Goal: Task Accomplishment & Management: Use online tool/utility

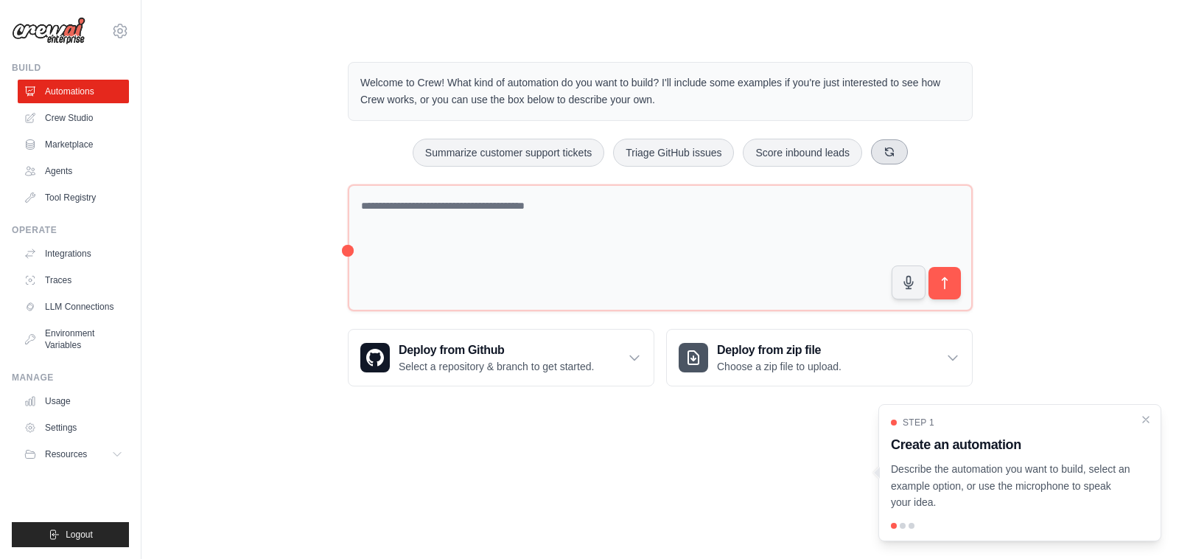
click at [907, 156] on button at bounding box center [889, 151] width 37 height 25
click at [930, 146] on icon at bounding box center [924, 152] width 12 height 12
click at [920, 156] on icon at bounding box center [914, 152] width 12 height 12
click at [916, 153] on button at bounding box center [897, 151] width 37 height 25
click at [950, 151] on button at bounding box center [931, 151] width 37 height 25
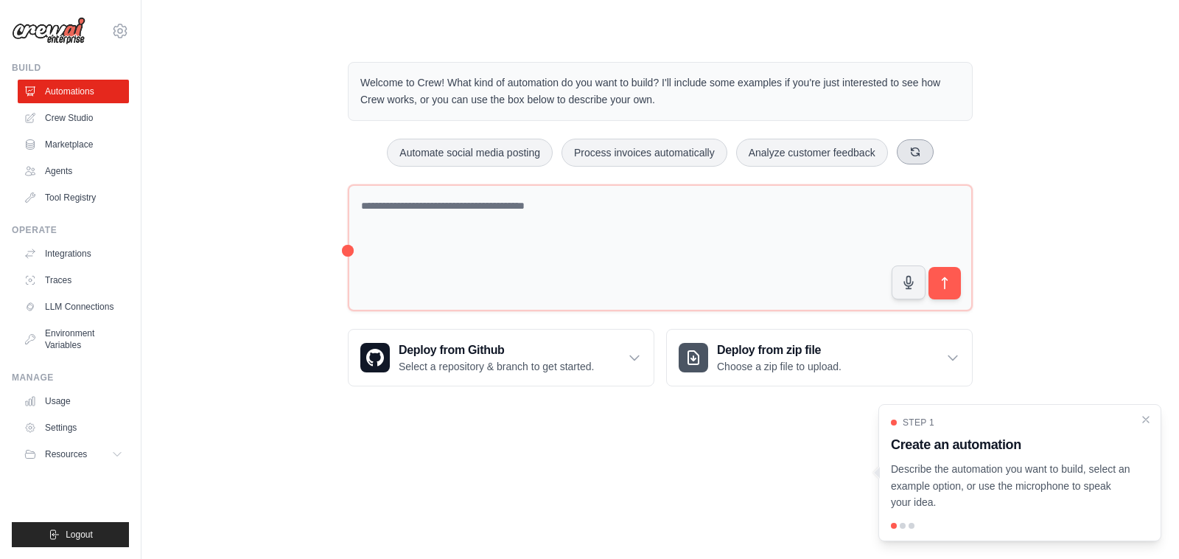
click at [921, 156] on icon at bounding box center [916, 152] width 12 height 12
click at [918, 156] on icon at bounding box center [914, 151] width 8 height 8
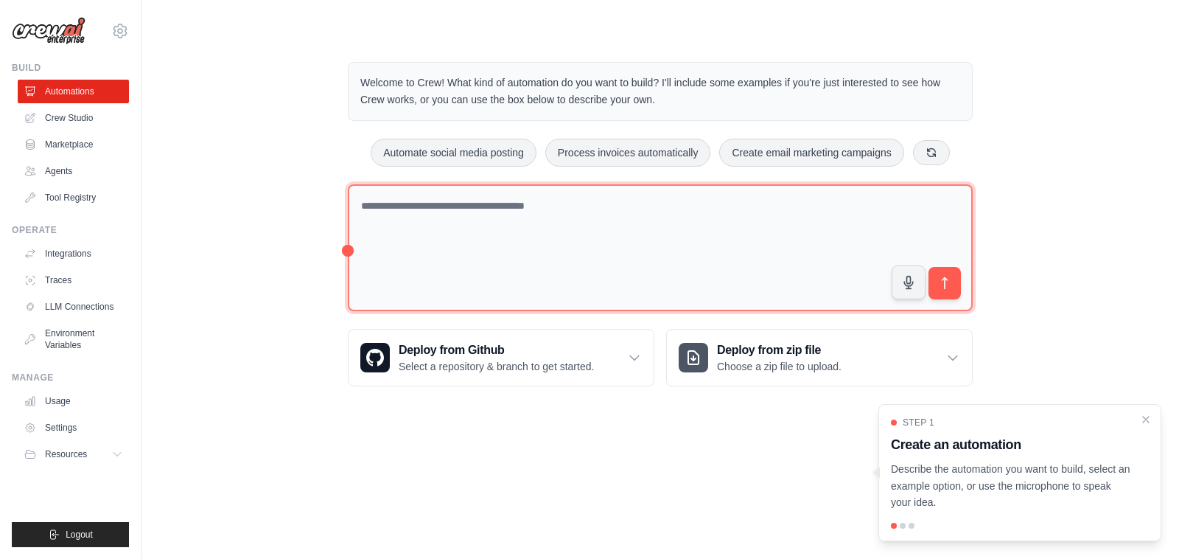
paste textarea "**********"
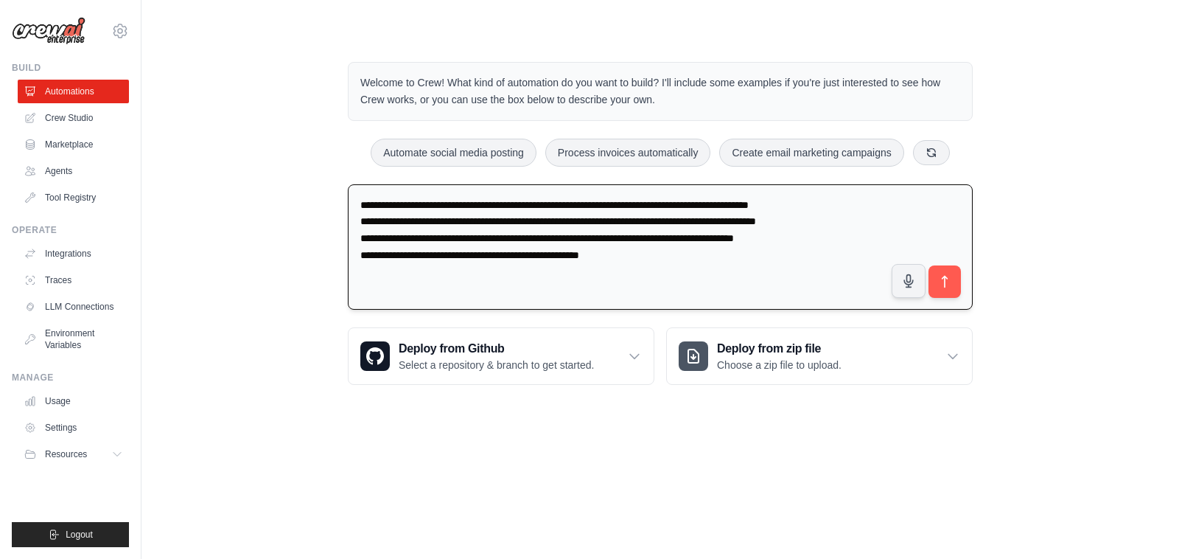
paste textarea "**********"
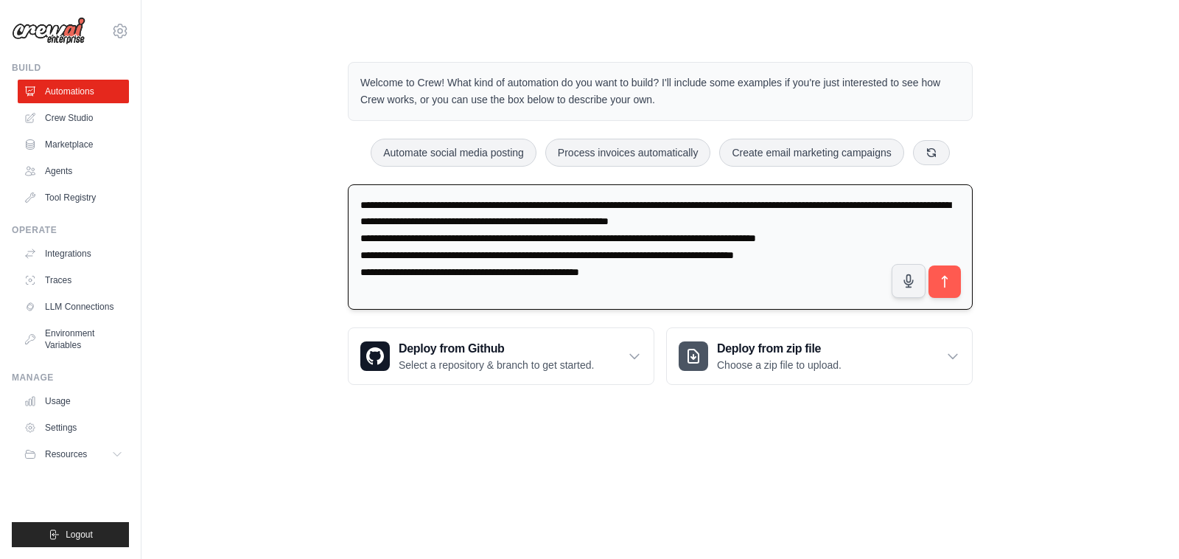
click at [837, 205] on textarea "**********" at bounding box center [660, 247] width 625 height 126
click at [836, 205] on textarea "**********" at bounding box center [660, 247] width 625 height 126
click at [686, 245] on textarea "**********" at bounding box center [660, 247] width 625 height 126
click at [683, 237] on textarea "**********" at bounding box center [660, 247] width 625 height 126
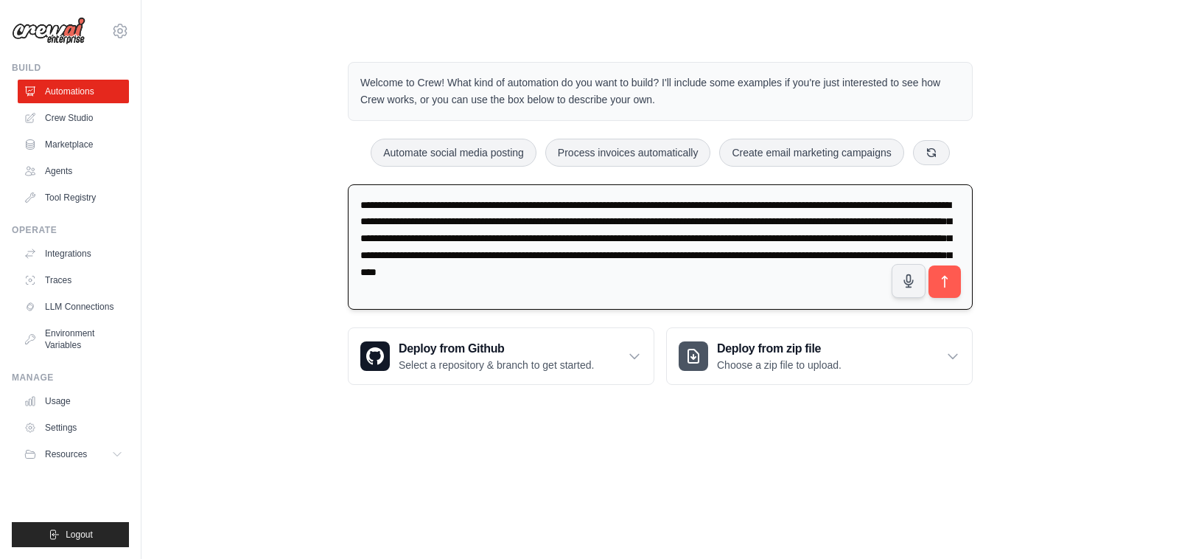
paste textarea "**********"
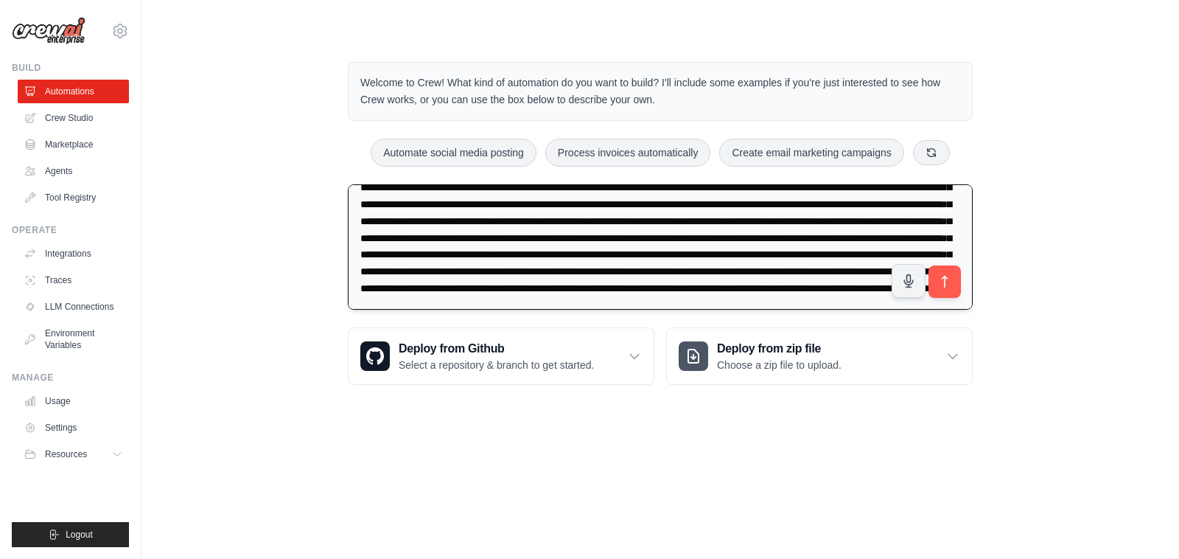
scroll to position [83, 0]
click at [598, 275] on textarea at bounding box center [660, 246] width 625 height 125
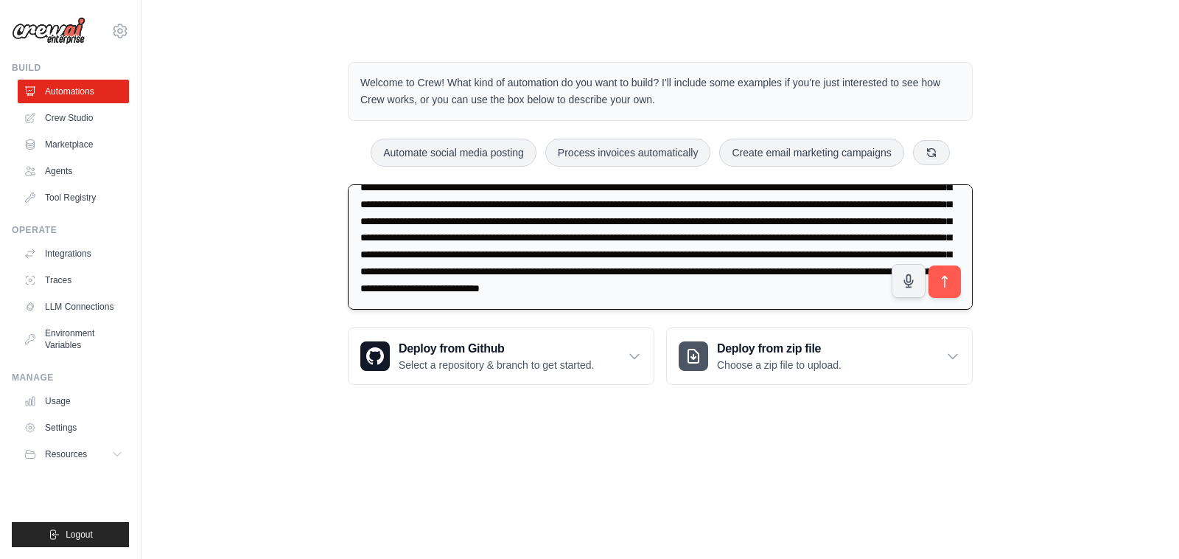
paste textarea "**********"
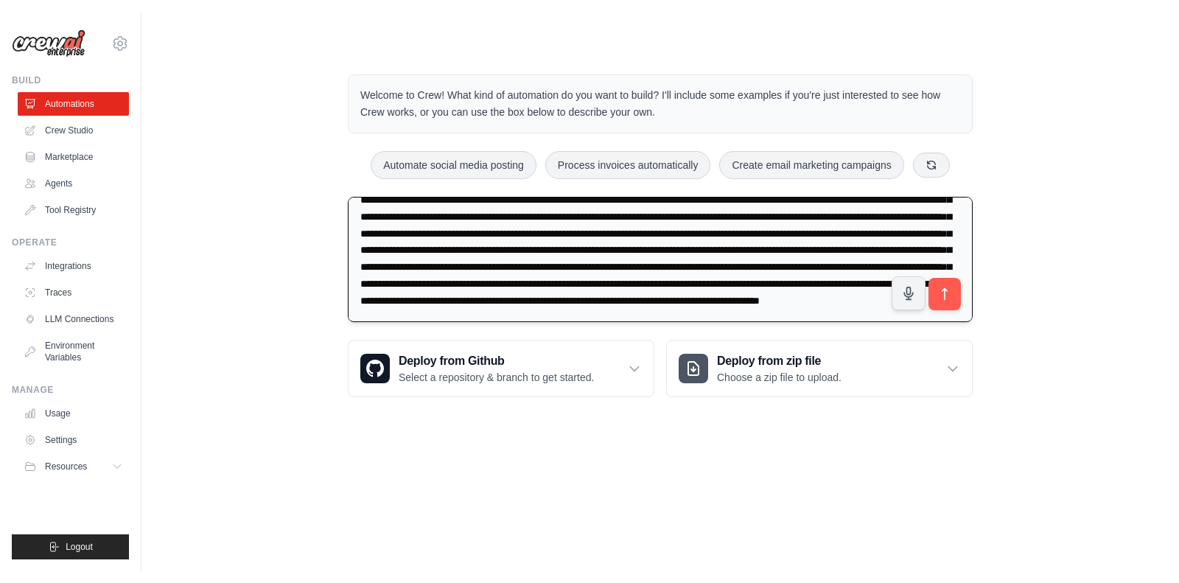
scroll to position [88, 0]
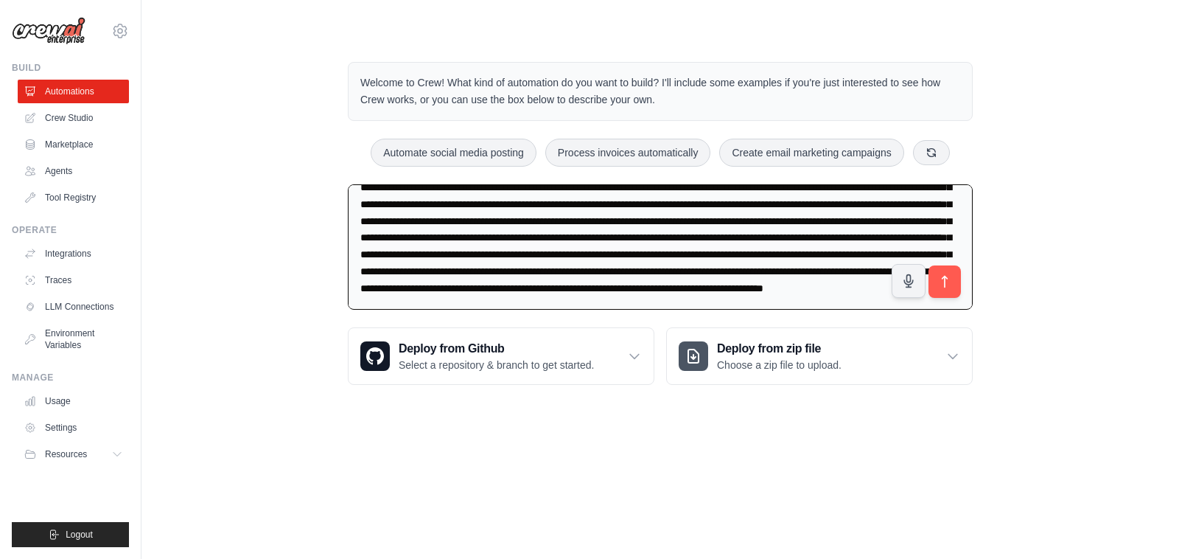
type textarea "**********"
click at [949, 273] on icon "submit" at bounding box center [945, 280] width 15 height 15
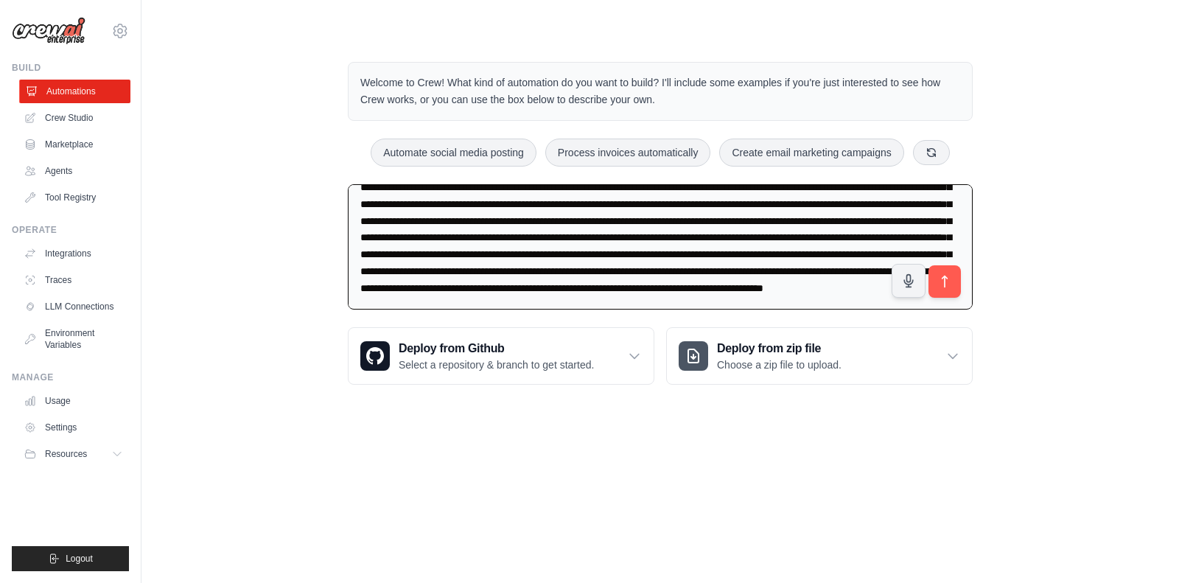
click at [83, 88] on link "Automations" at bounding box center [74, 92] width 111 height 24
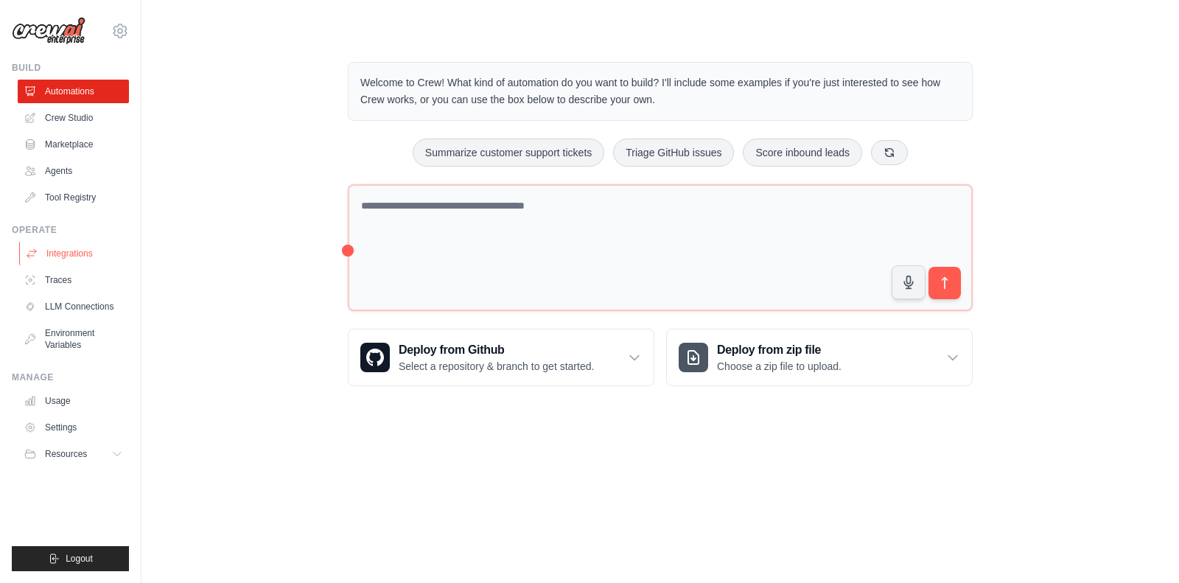
click at [71, 255] on link "Integrations" at bounding box center [74, 254] width 111 height 24
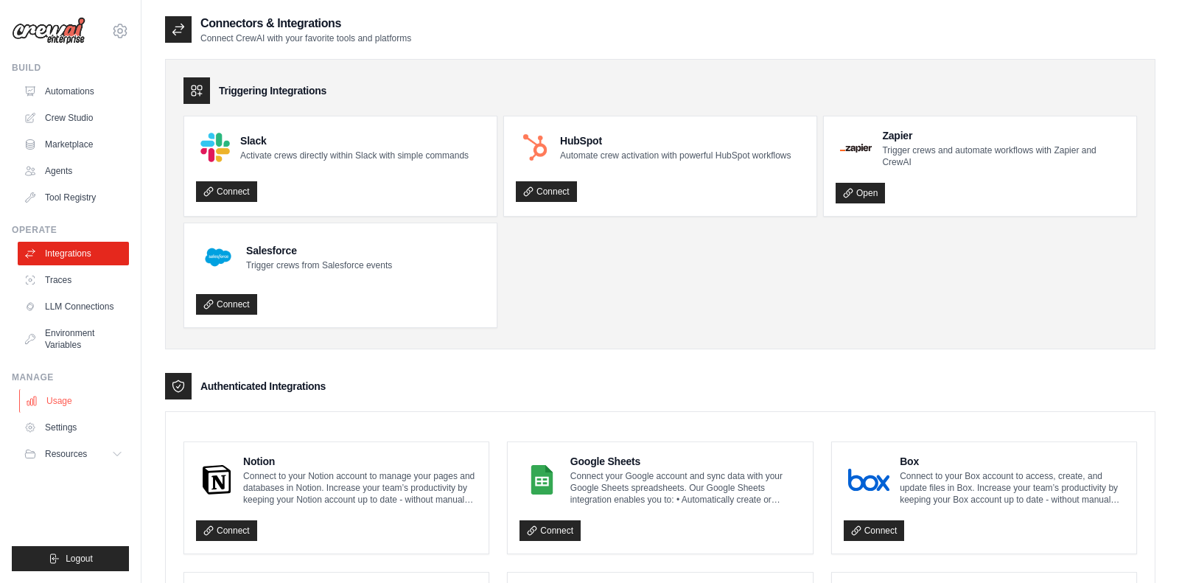
click at [64, 400] on link "Usage" at bounding box center [74, 401] width 111 height 24
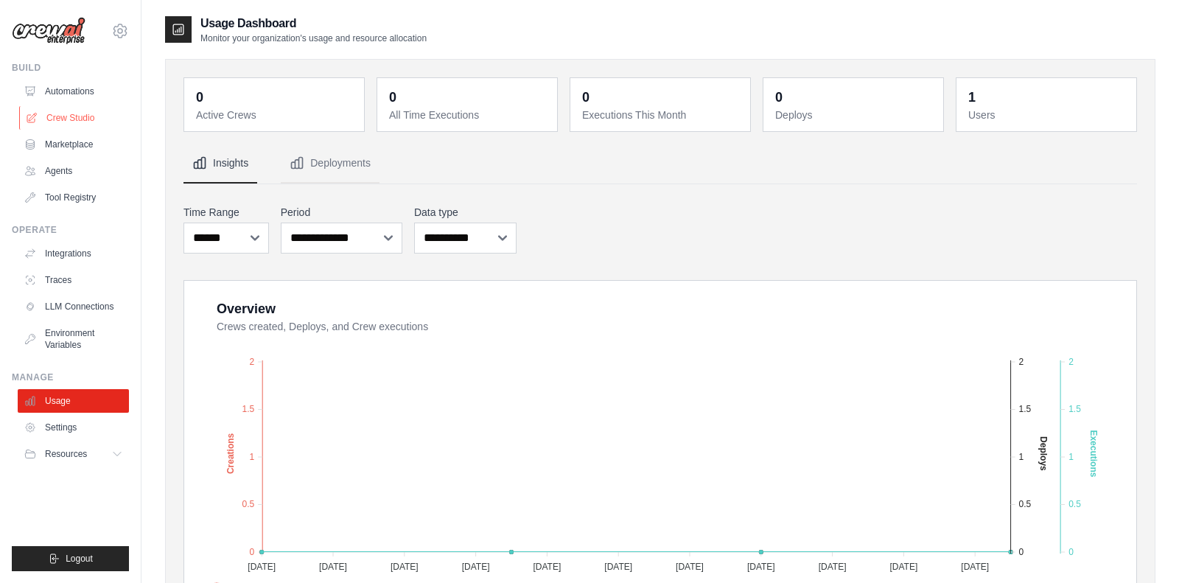
click at [80, 119] on link "Crew Studio" at bounding box center [74, 118] width 111 height 24
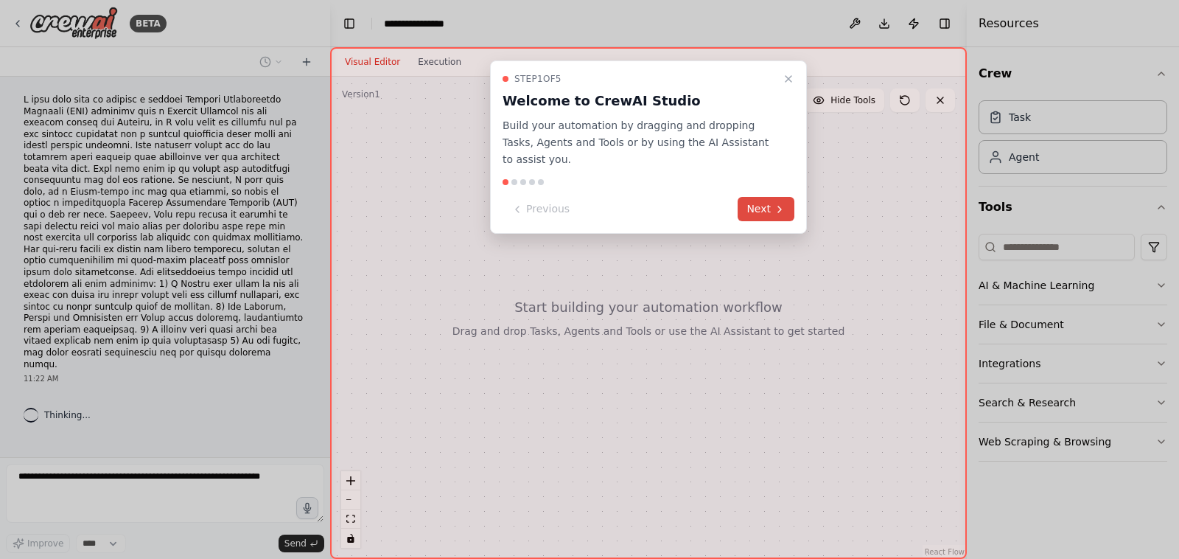
click at [780, 206] on icon at bounding box center [779, 209] width 3 height 6
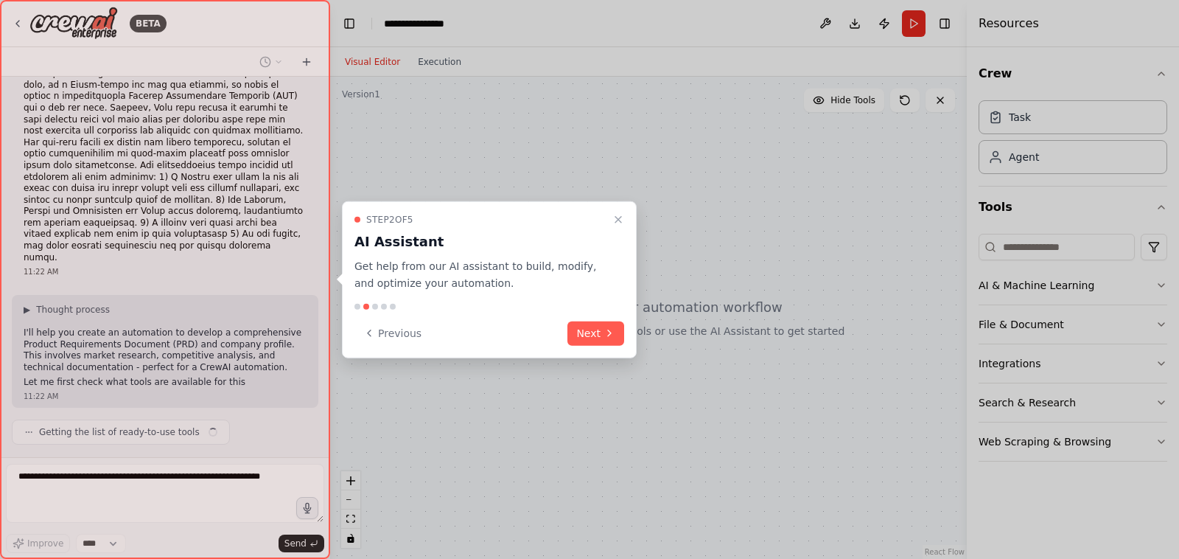
scroll to position [118, 0]
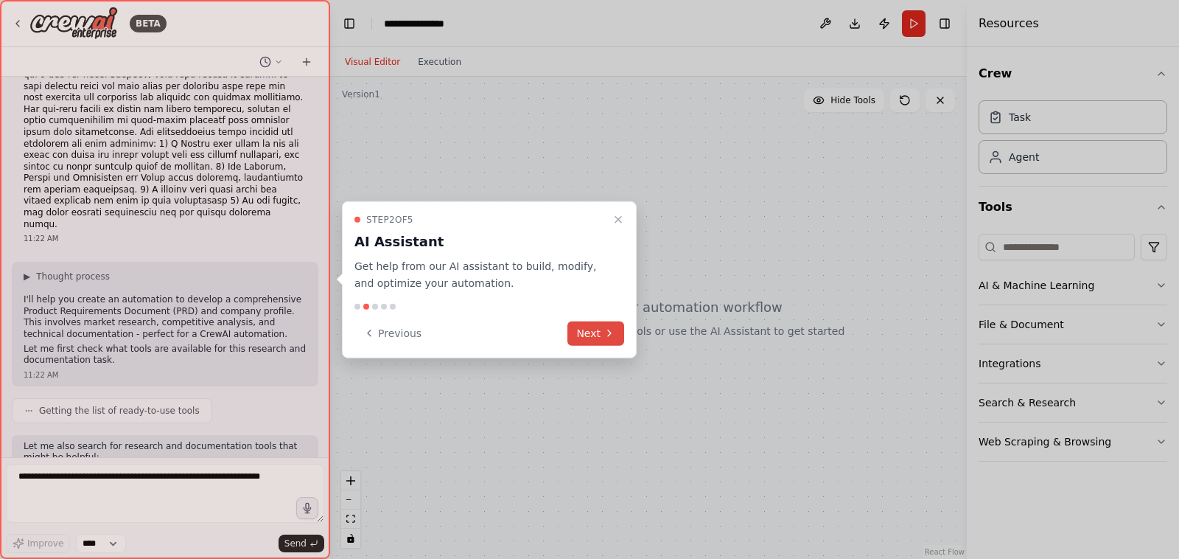
click at [601, 333] on button "Next" at bounding box center [596, 333] width 57 height 24
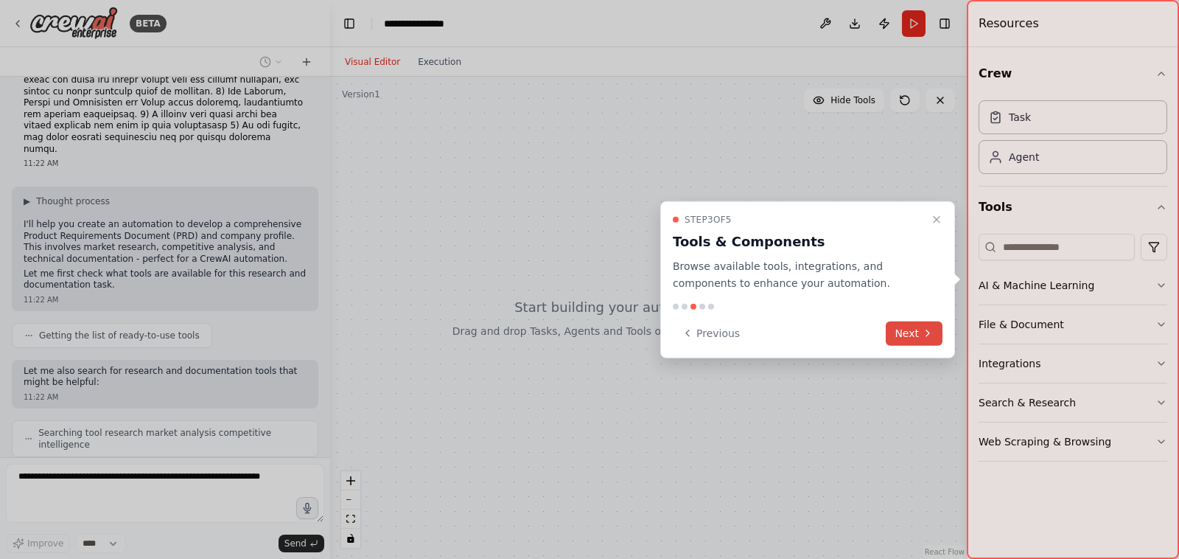
scroll to position [252, 0]
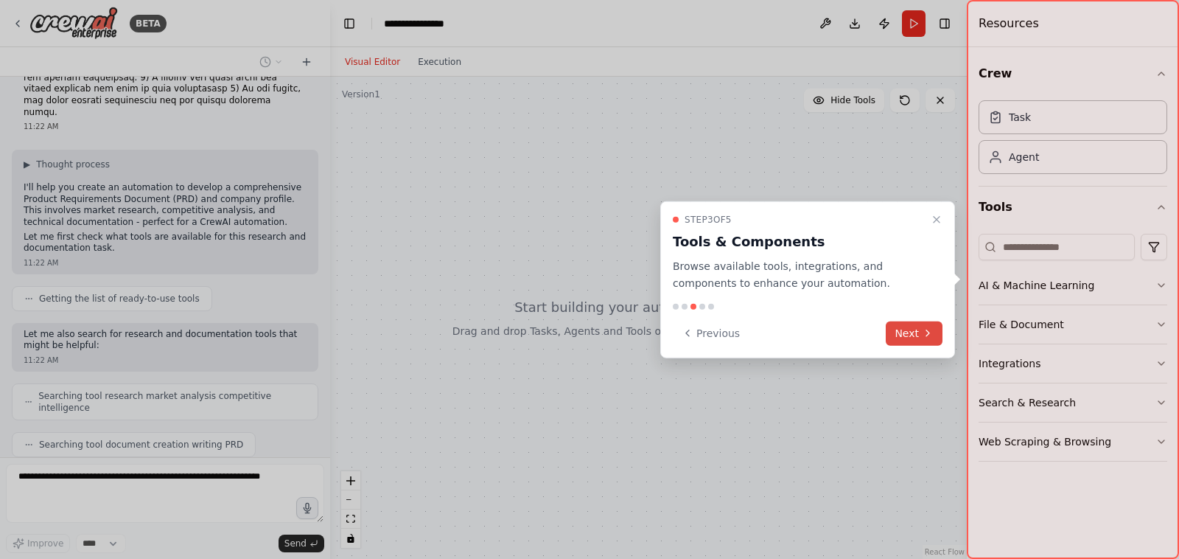
click at [920, 332] on button "Next" at bounding box center [914, 333] width 57 height 24
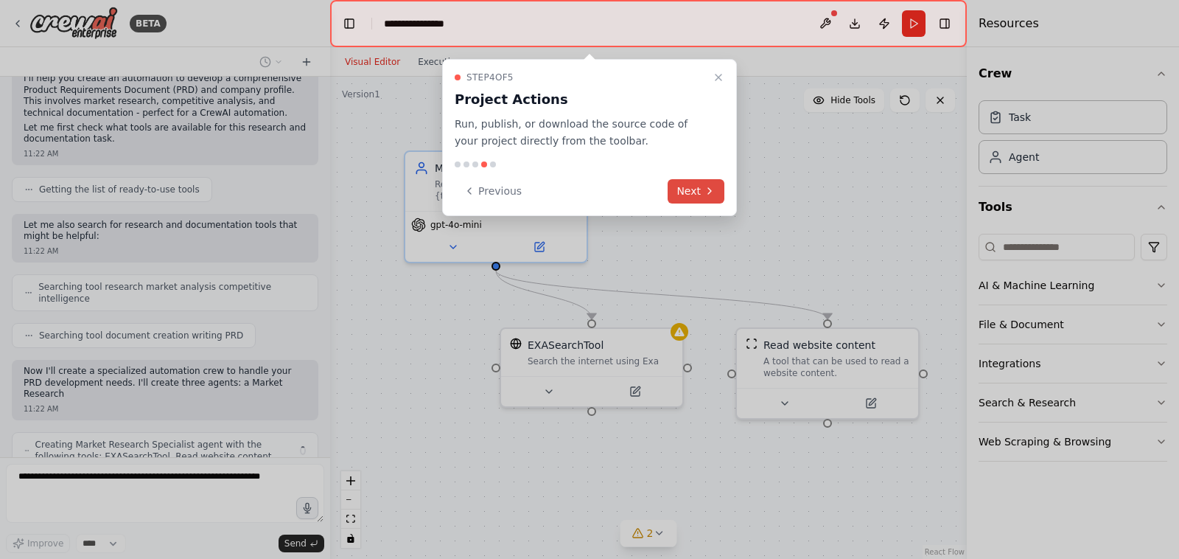
scroll to position [372, 0]
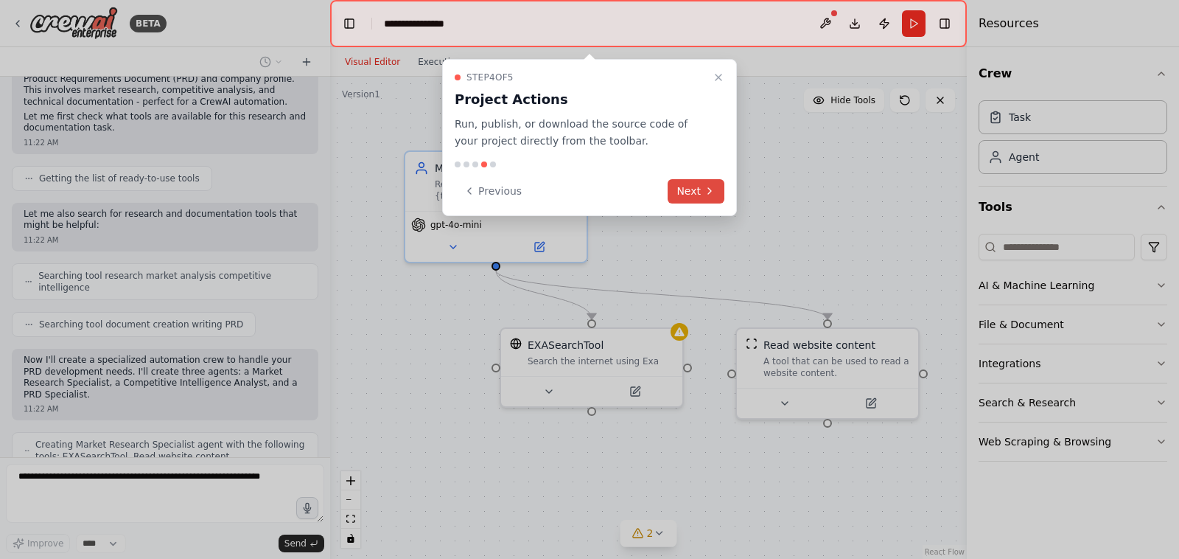
click at [694, 189] on button "Next" at bounding box center [696, 191] width 57 height 24
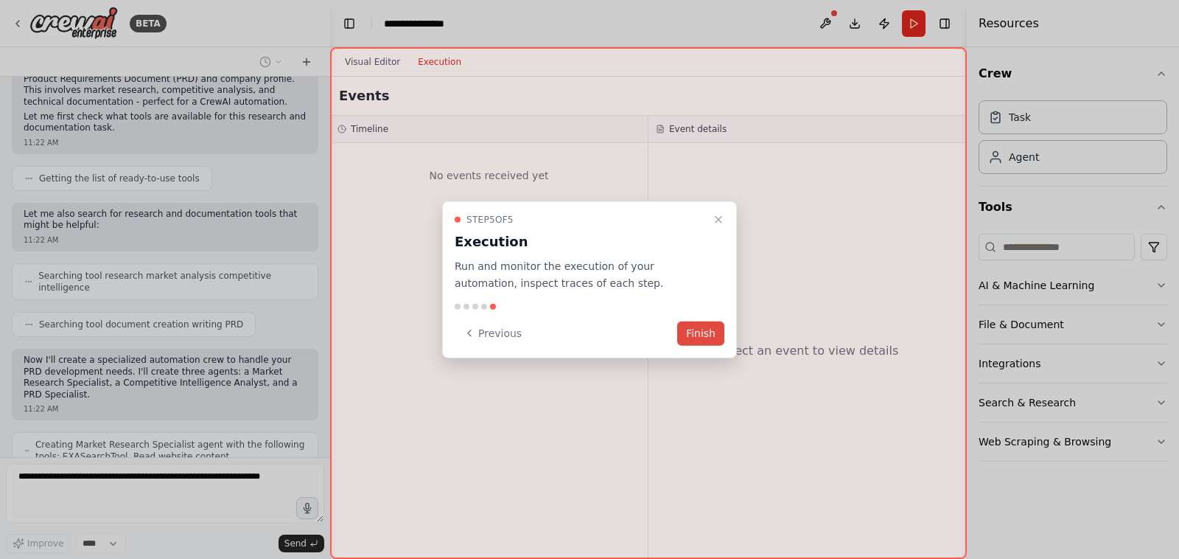
click at [710, 335] on button "Finish" at bounding box center [700, 333] width 47 height 24
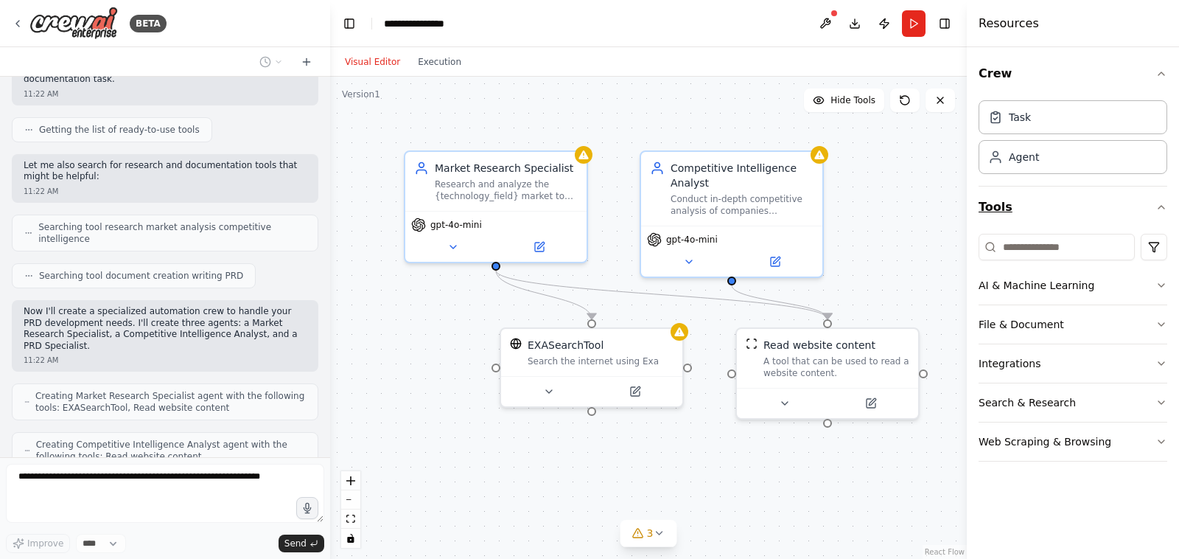
scroll to position [457, 0]
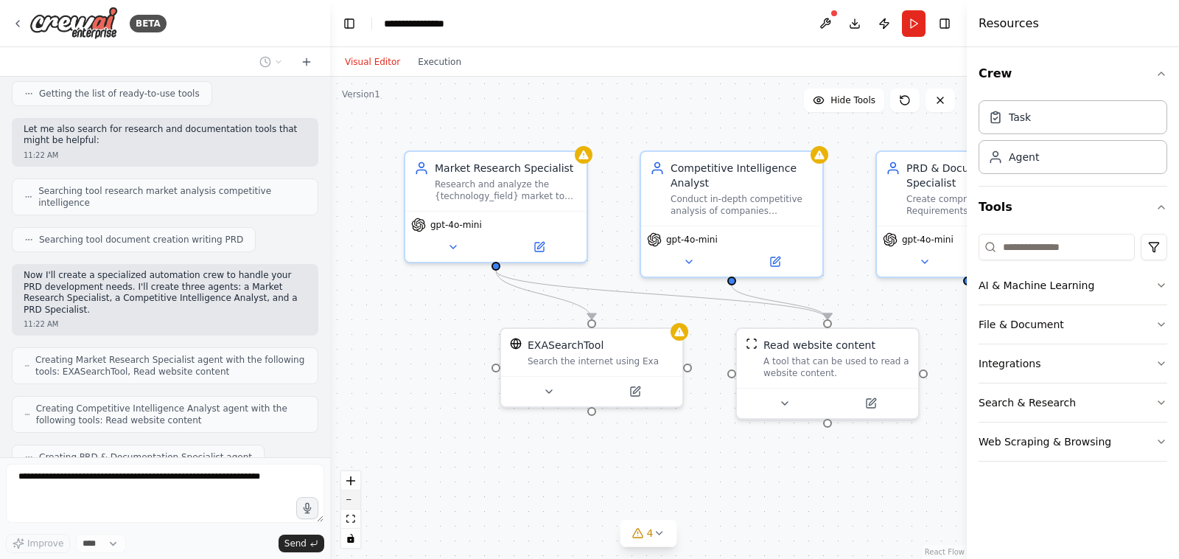
click at [352, 496] on button "zoom out" at bounding box center [350, 499] width 19 height 19
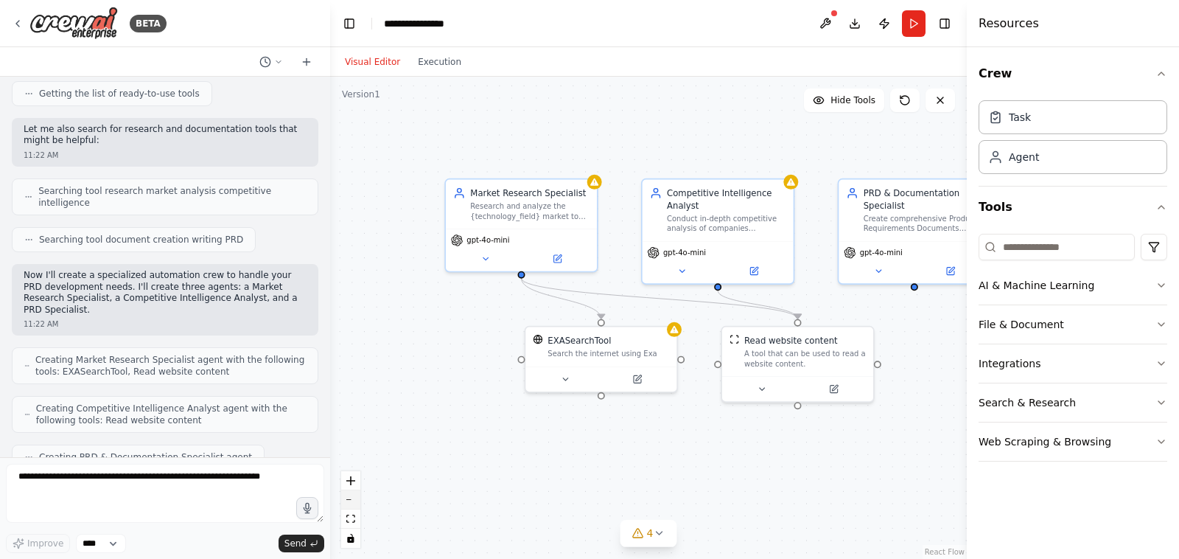
scroll to position [543, 0]
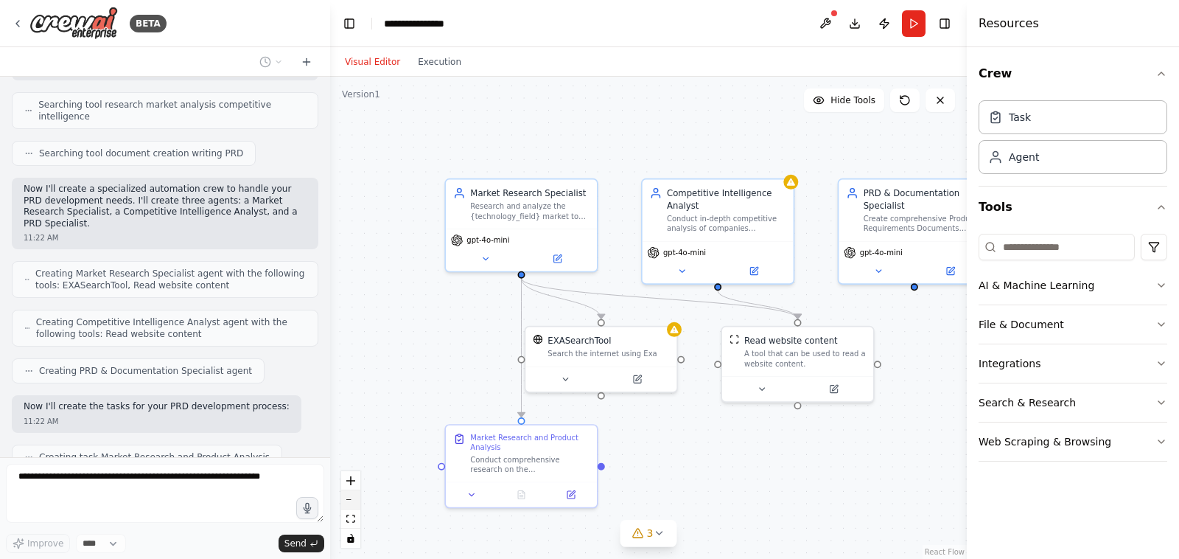
click at [352, 496] on button "zoom out" at bounding box center [350, 499] width 19 height 19
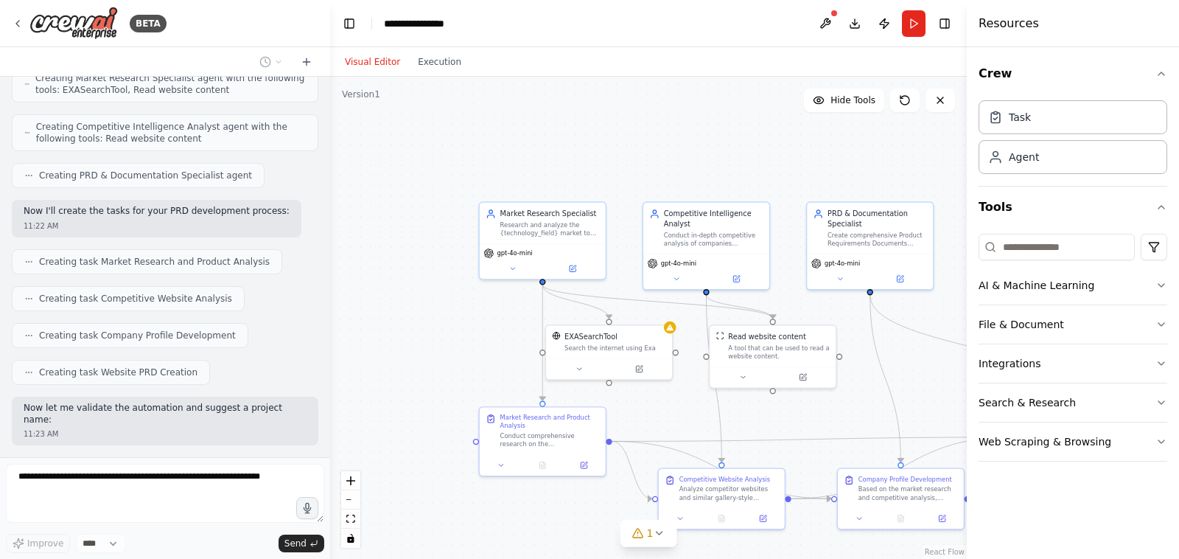
scroll to position [787, 0]
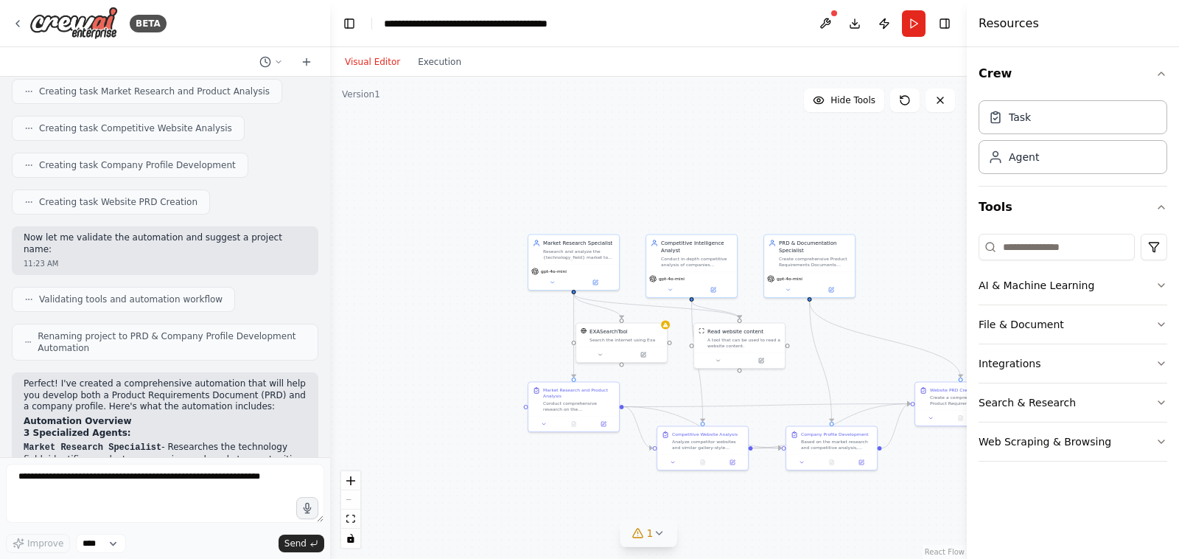
click at [663, 531] on icon at bounding box center [659, 533] width 12 height 12
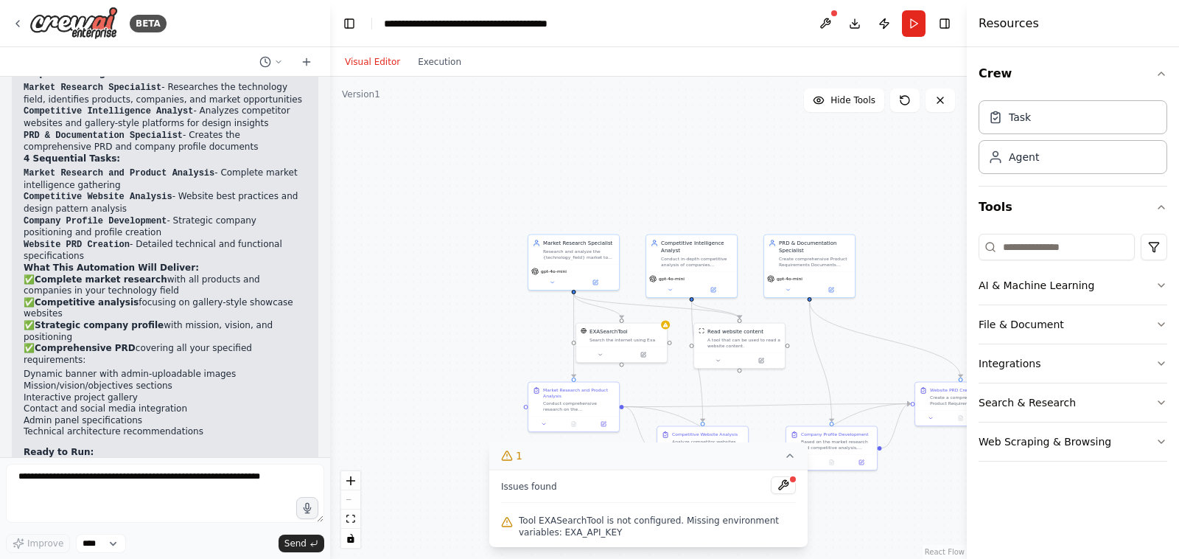
scroll to position [1280, 0]
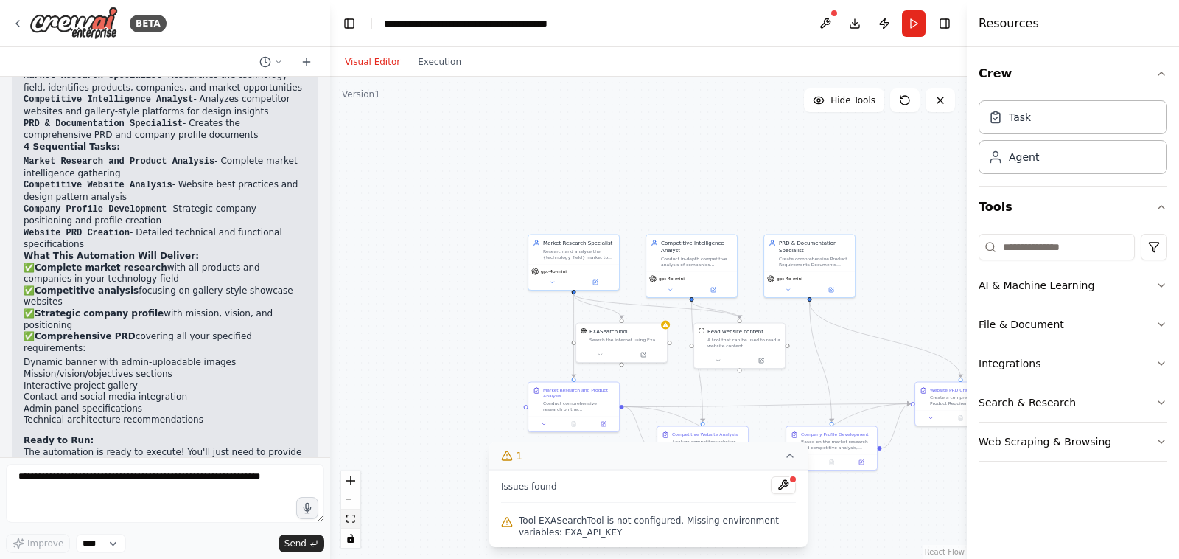
click at [349, 520] on icon "fit view" at bounding box center [350, 518] width 9 height 8
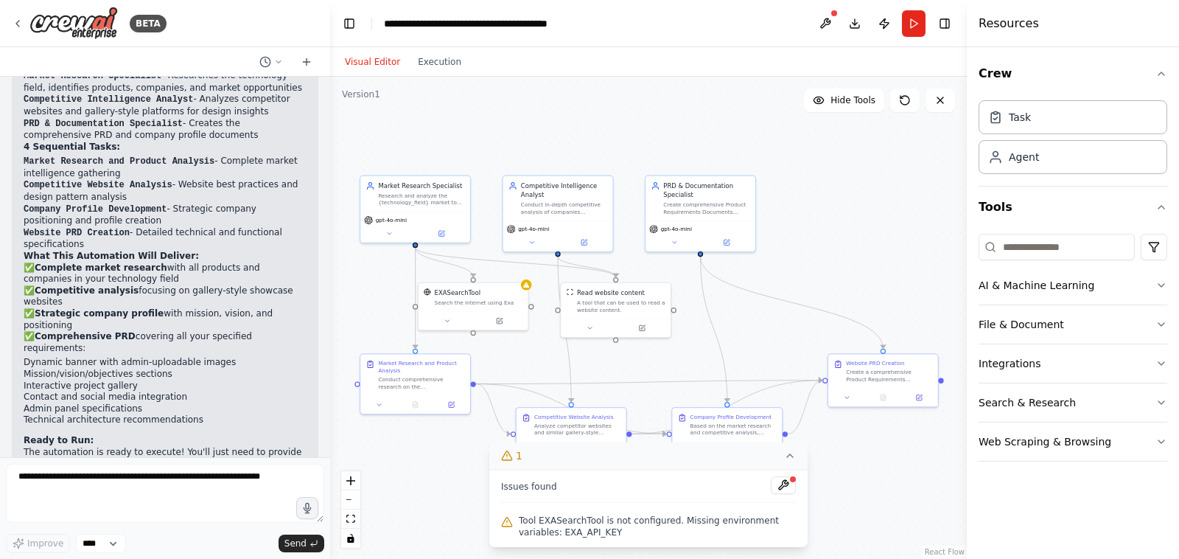
click at [791, 457] on icon at bounding box center [790, 456] width 12 height 12
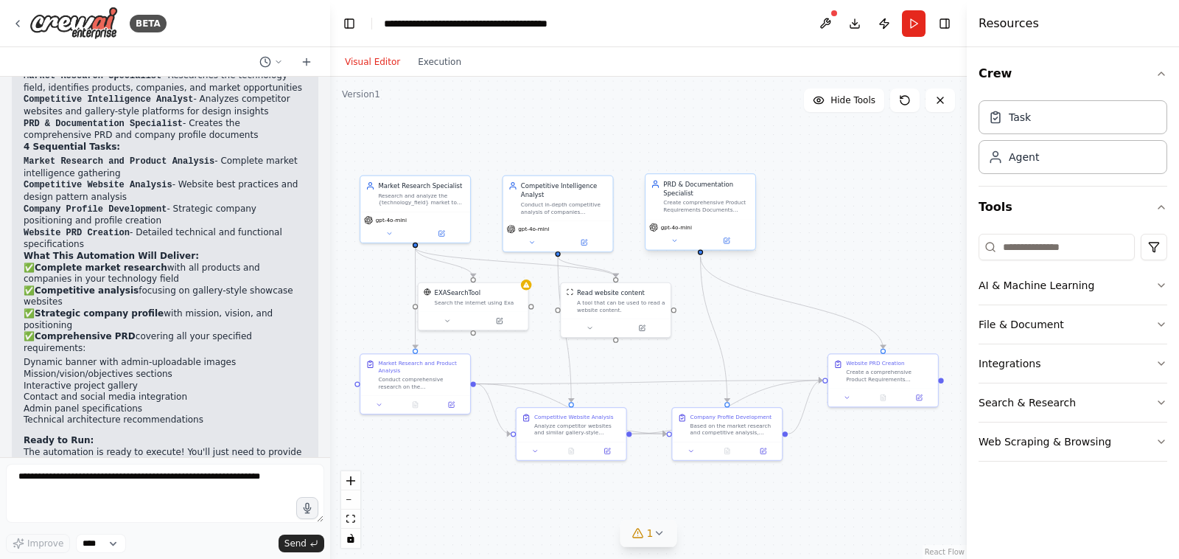
click at [717, 200] on div "Create comprehensive Product Requirements Documents (PRDs) and company profile …" at bounding box center [706, 206] width 86 height 14
click at [673, 240] on icon at bounding box center [674, 240] width 7 height 7
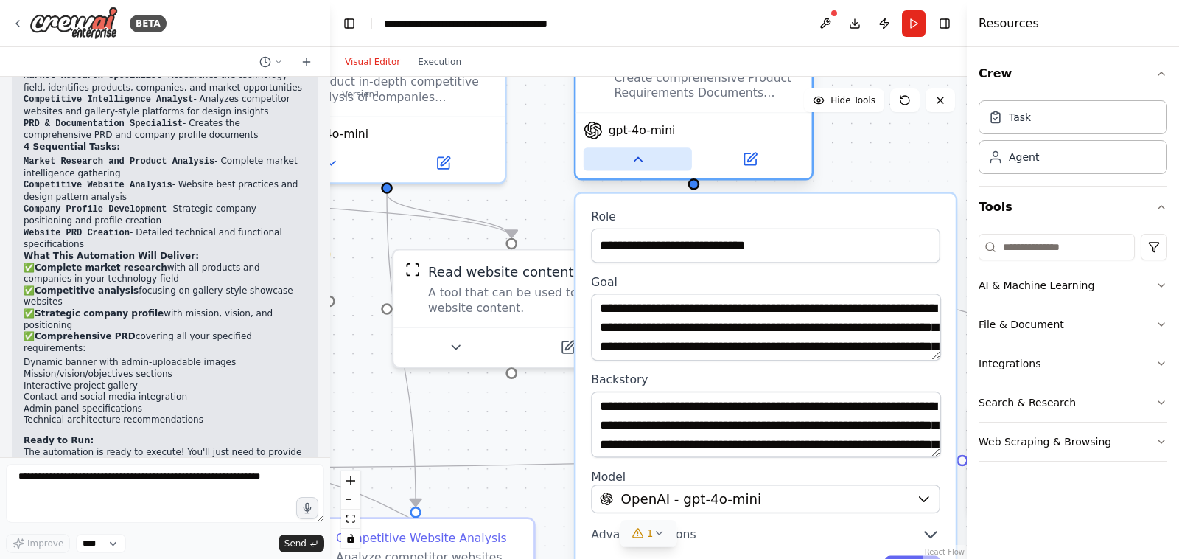
click at [635, 157] on icon at bounding box center [637, 159] width 15 height 15
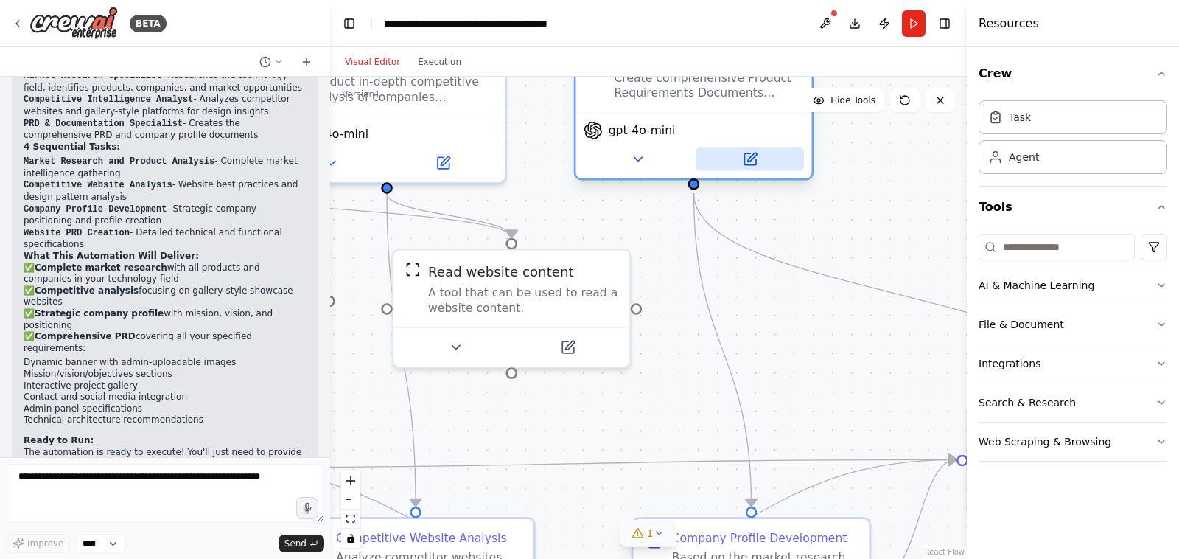
click at [753, 165] on icon at bounding box center [749, 159] width 15 height 15
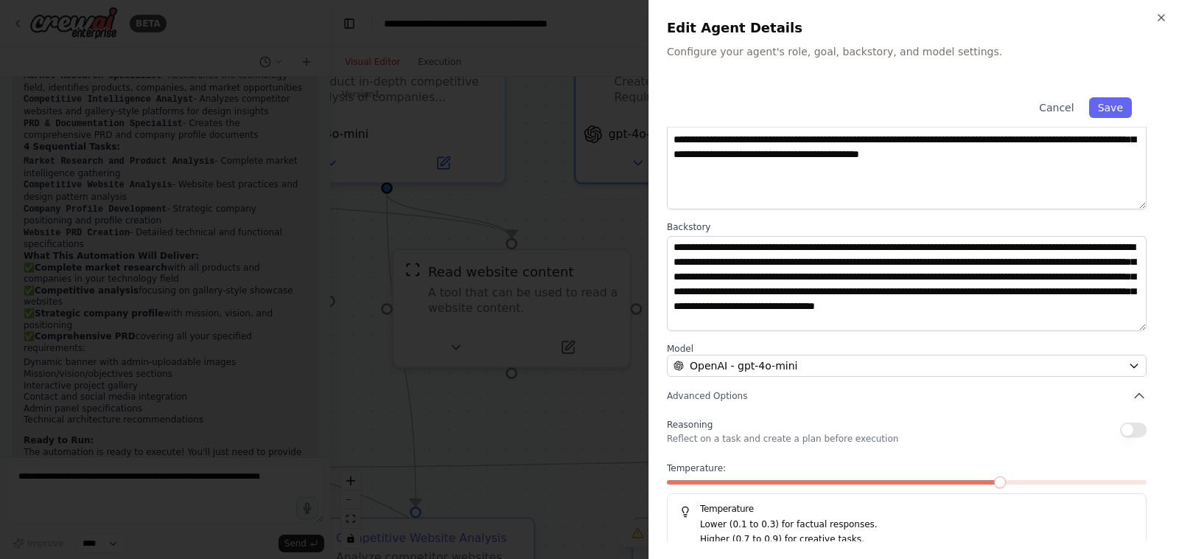
scroll to position [108, 0]
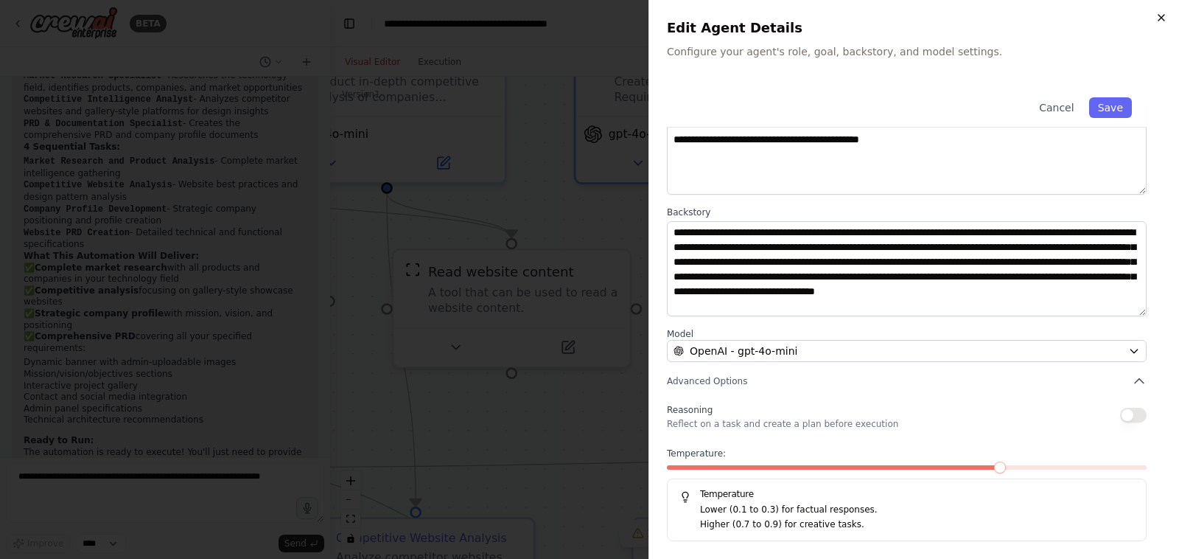
click at [1167, 17] on icon "button" at bounding box center [1162, 18] width 12 height 12
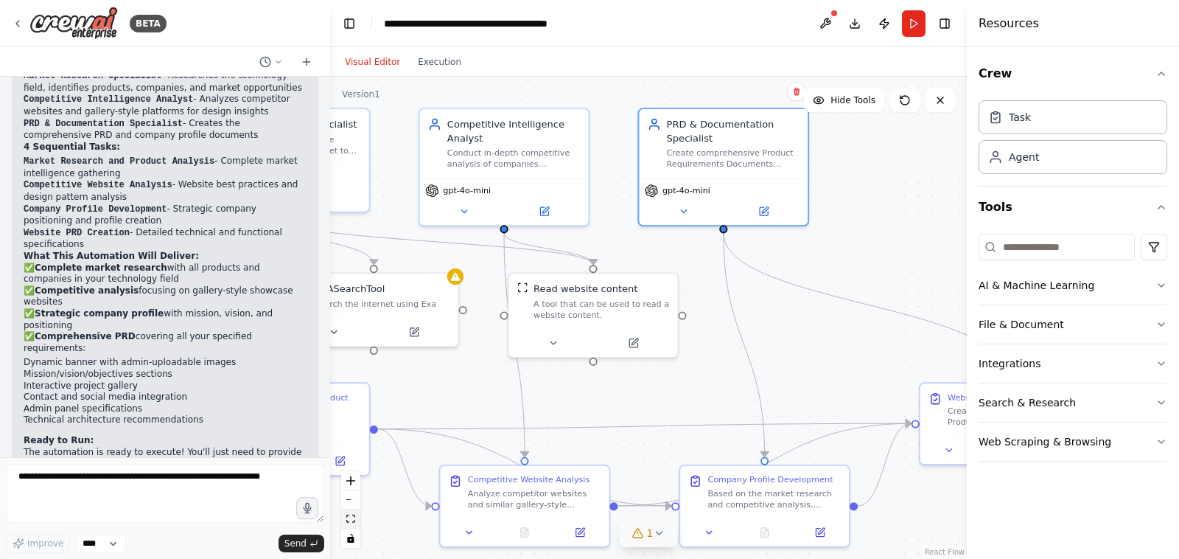
click at [355, 517] on icon "fit view" at bounding box center [350, 518] width 9 height 8
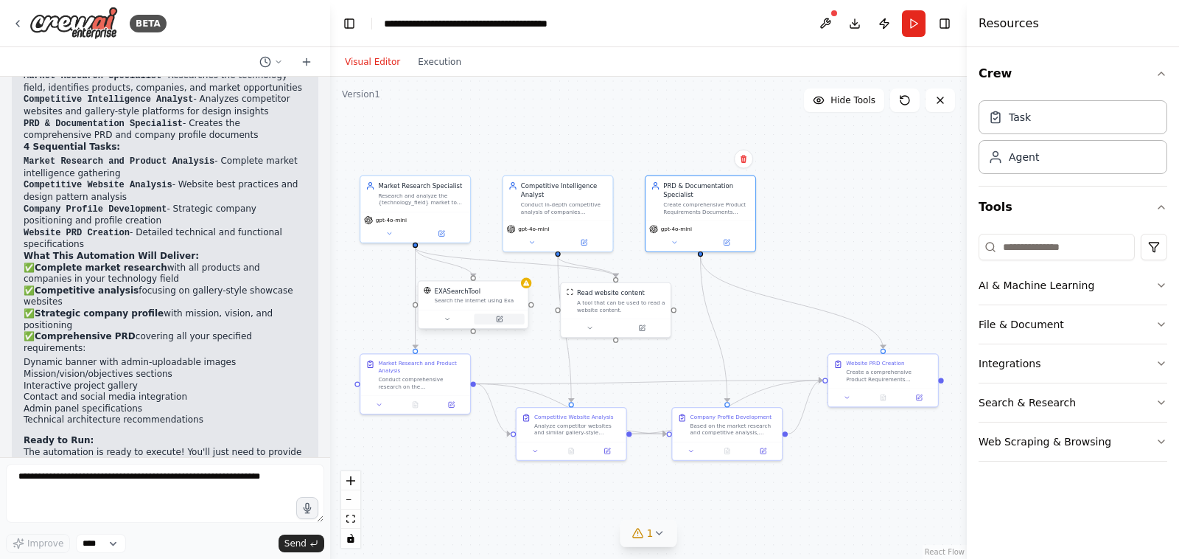
click at [500, 321] on icon at bounding box center [499, 318] width 5 height 5
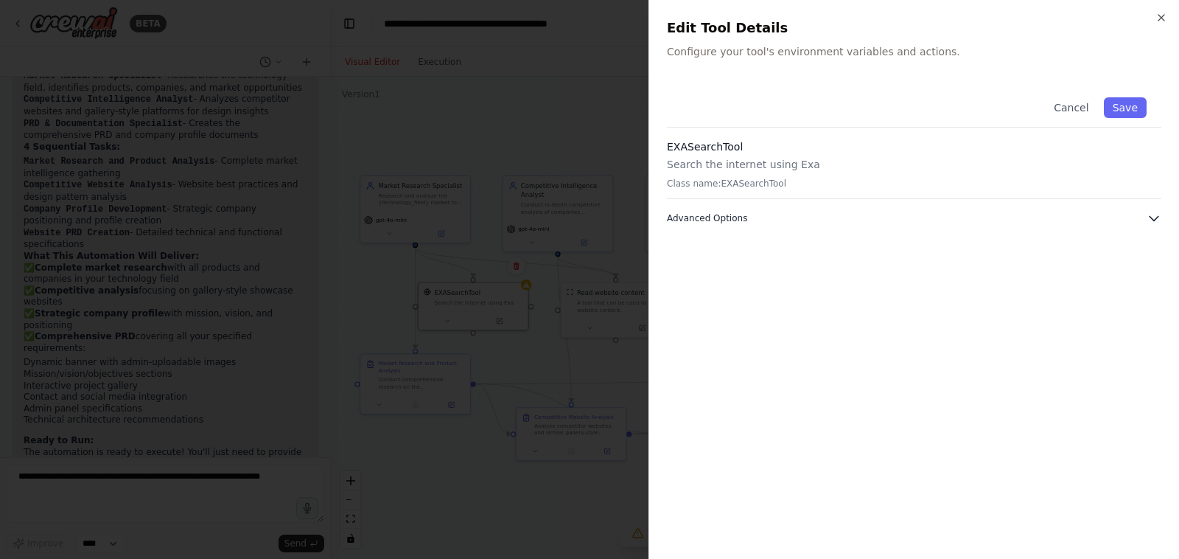
click at [1156, 216] on icon "button" at bounding box center [1154, 218] width 15 height 15
click at [1162, 19] on icon "button" at bounding box center [1162, 18] width 12 height 12
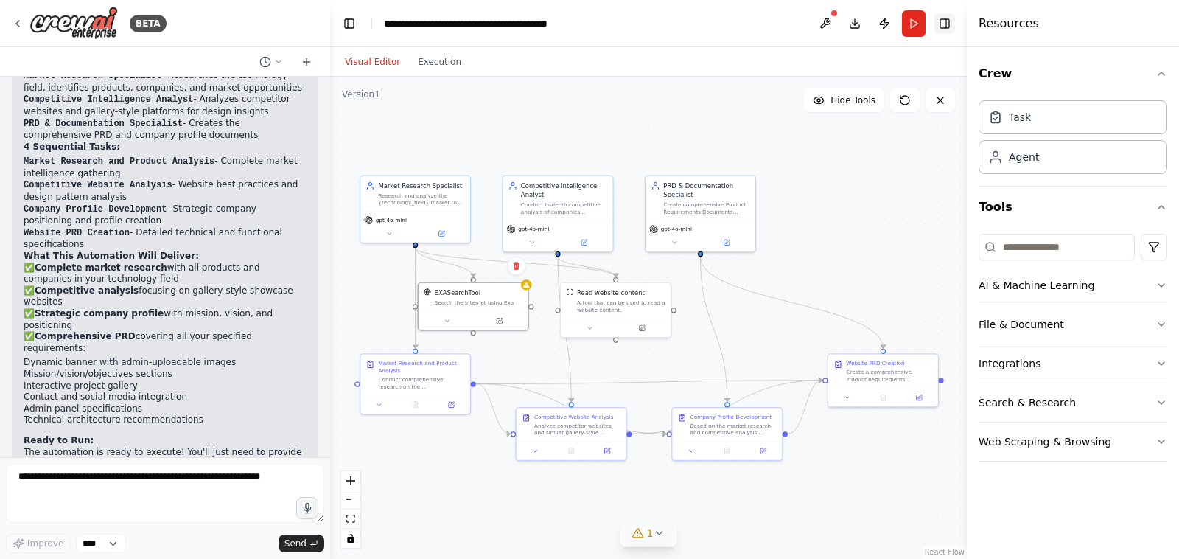
click at [949, 27] on button "Toggle Right Sidebar" at bounding box center [945, 23] width 21 height 21
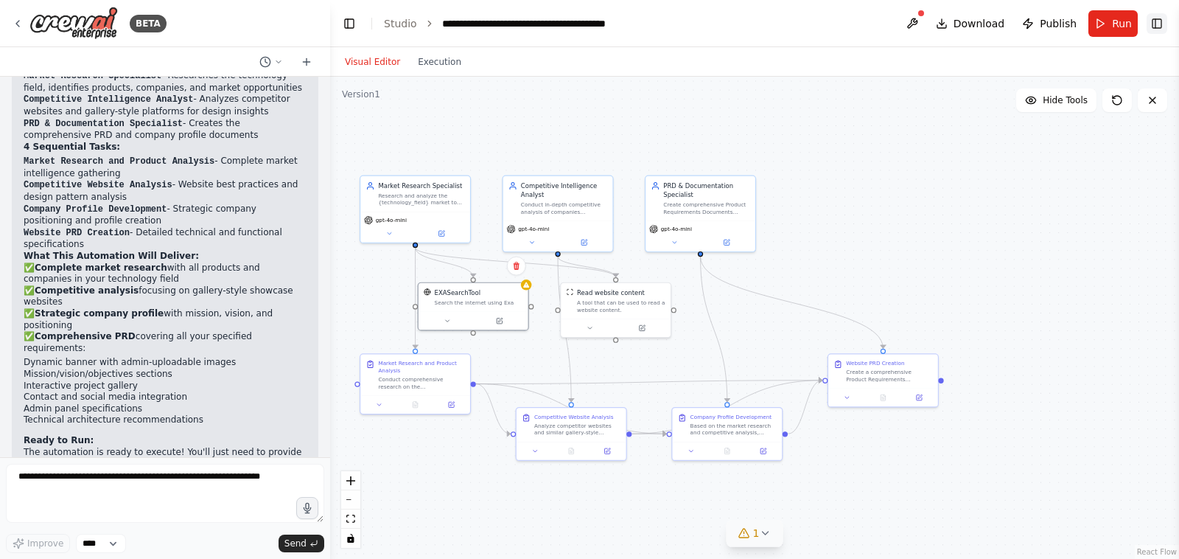
click at [1156, 23] on button "Toggle Right Sidebar" at bounding box center [1157, 23] width 21 height 21
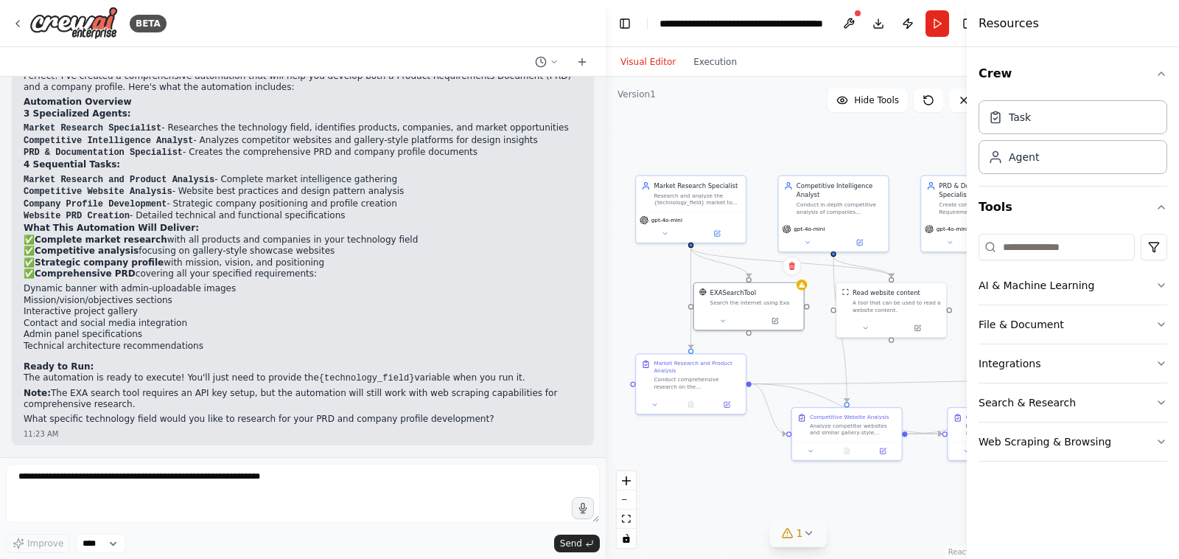
scroll to position [911, 0]
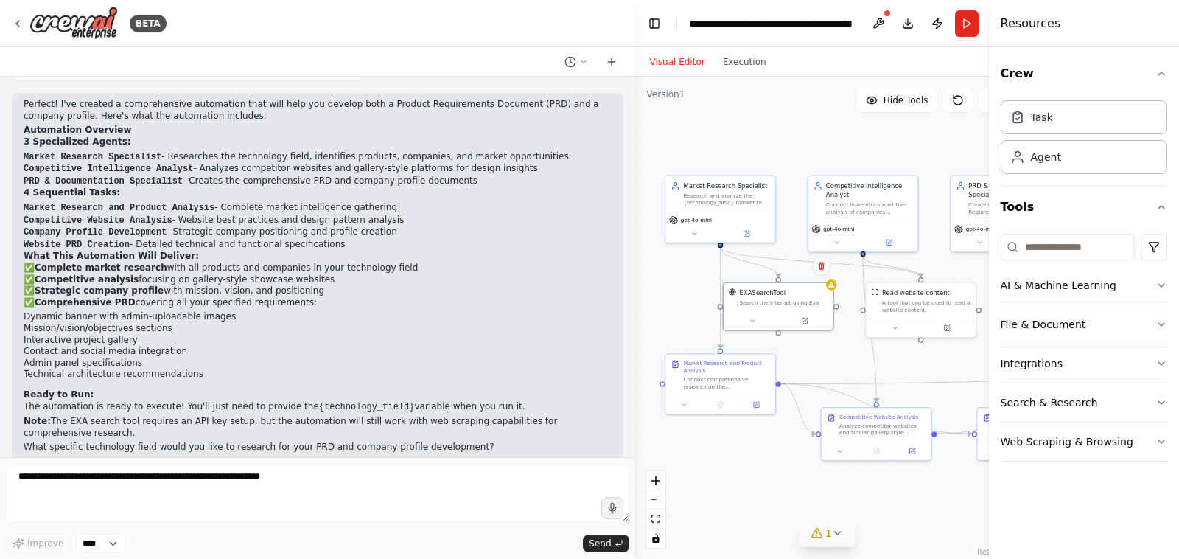
drag, startPoint x: 329, startPoint y: 309, endPoint x: 856, endPoint y: 267, distance: 527.9
click at [857, 267] on div "BETA 11:22 AM ▶ Thought process I'll help you create an automation to develop a…" at bounding box center [589, 279] width 1179 height 559
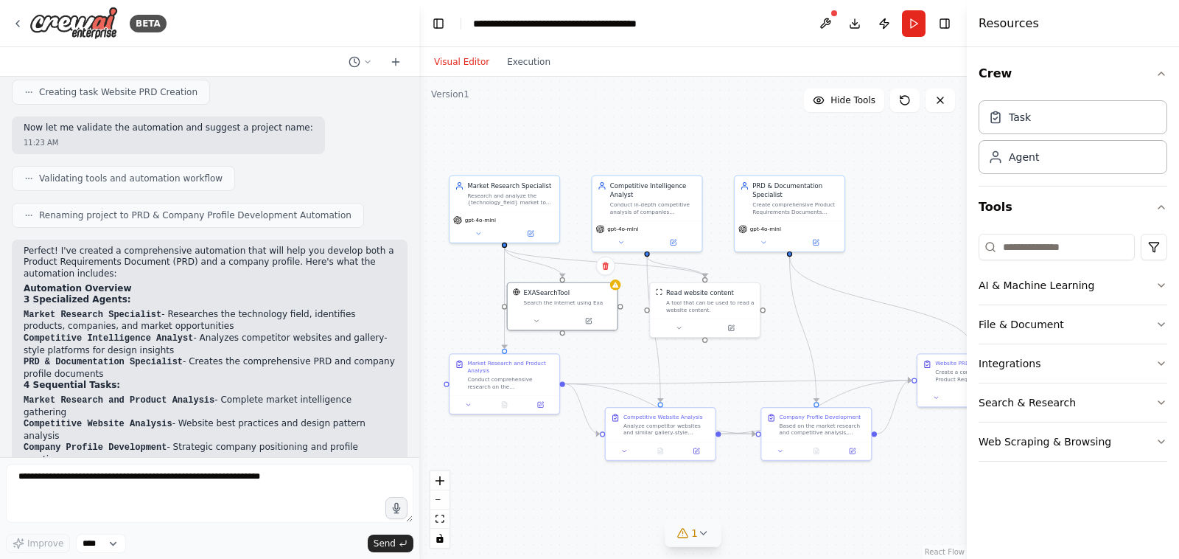
scroll to position [938, 0]
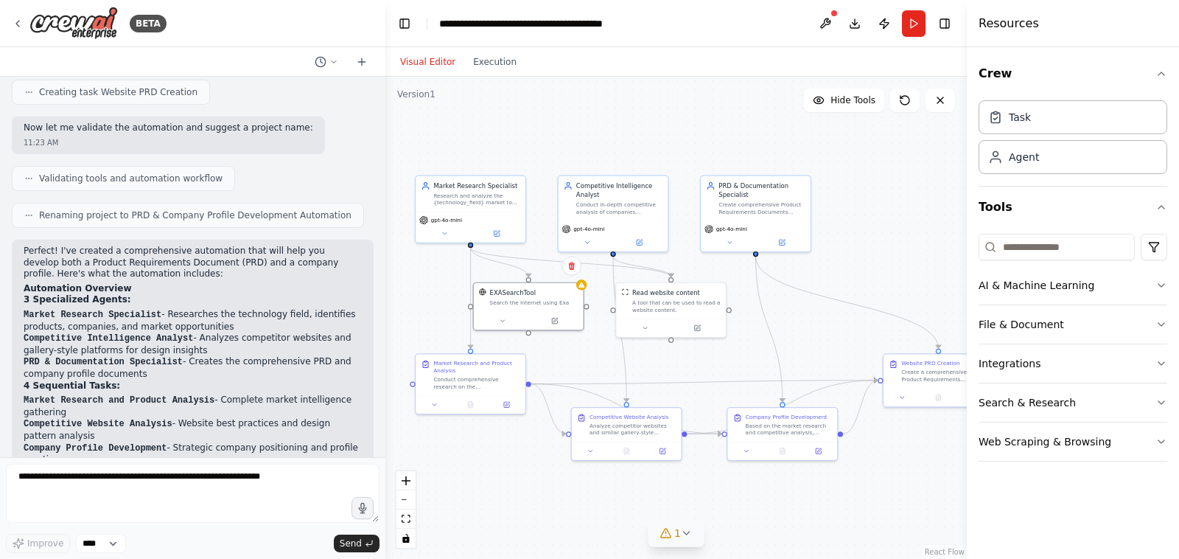
drag, startPoint x: 633, startPoint y: 256, endPoint x: 385, endPoint y: 268, distance: 248.0
click at [385, 268] on div "BETA 11:22 AM ▶ Thought process I'll help you create an automation to develop a…" at bounding box center [589, 279] width 1179 height 559
click at [944, 27] on button "Toggle Right Sidebar" at bounding box center [945, 23] width 21 height 21
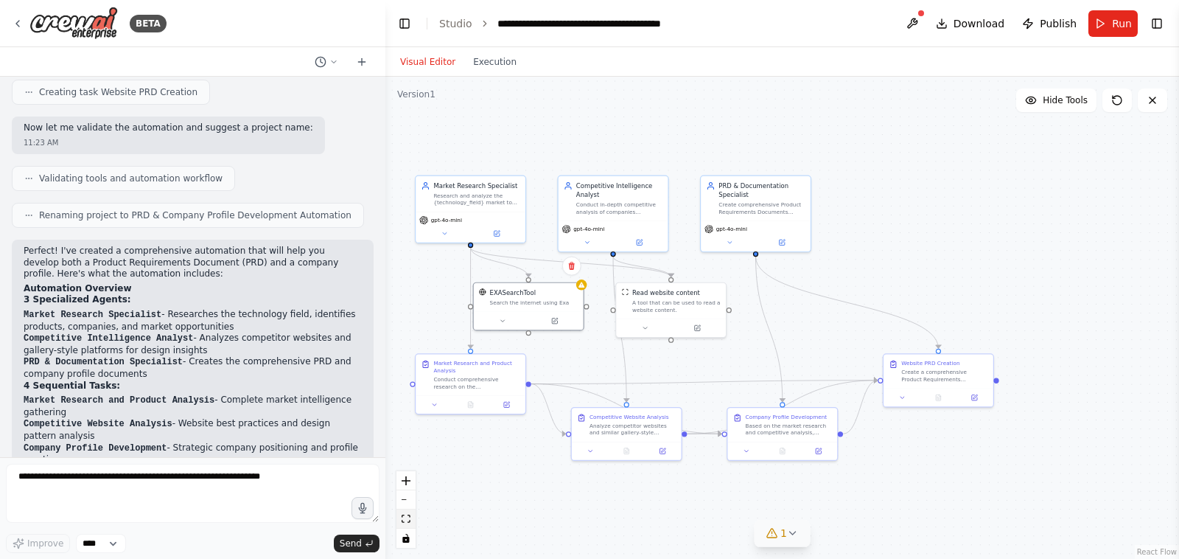
click at [409, 521] on icon "fit view" at bounding box center [406, 518] width 9 height 8
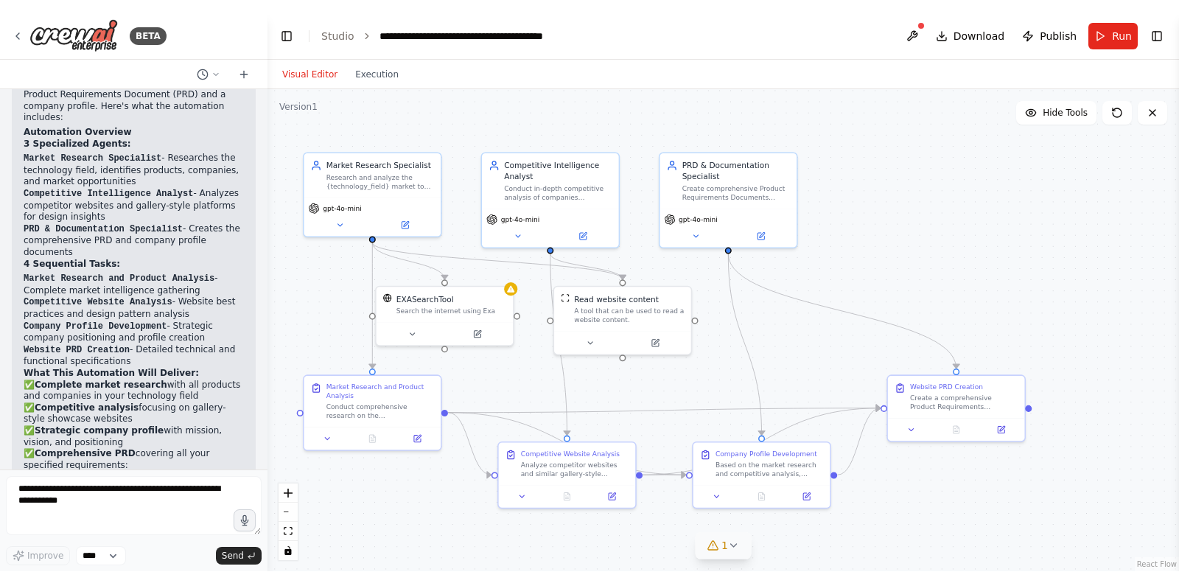
scroll to position [1442, 0]
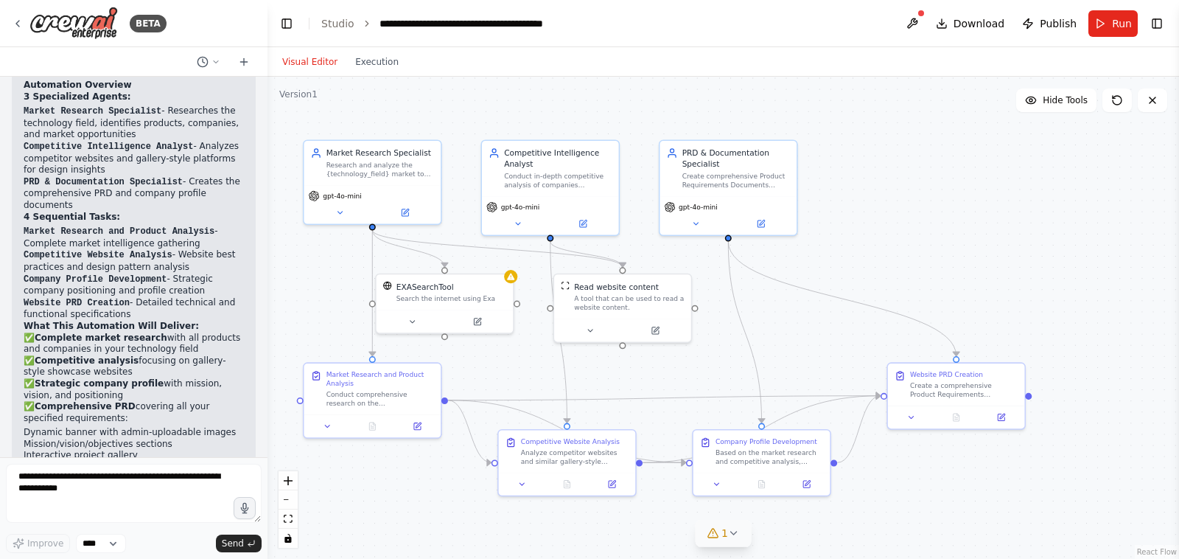
drag, startPoint x: 385, startPoint y: 238, endPoint x: 268, endPoint y: 251, distance: 118.6
click at [268, 251] on div "BETA 11:22 AM ▶ Thought process I'll help you create an automation to develop a…" at bounding box center [589, 279] width 1179 height 559
click at [1152, 27] on button "Toggle Right Sidebar" at bounding box center [1157, 23] width 21 height 21
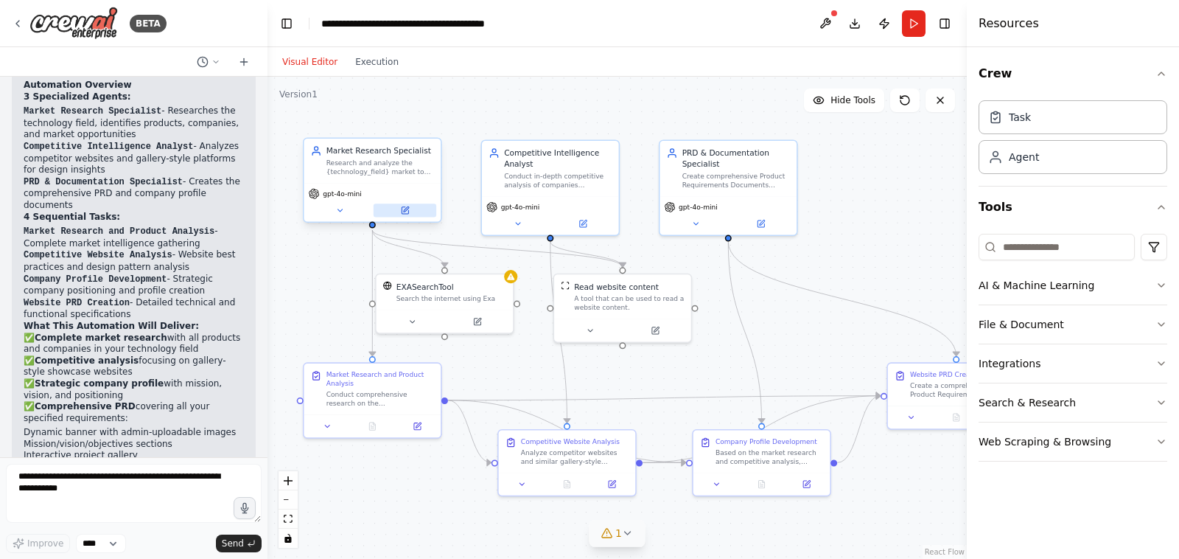
click at [415, 209] on button at bounding box center [405, 209] width 63 height 13
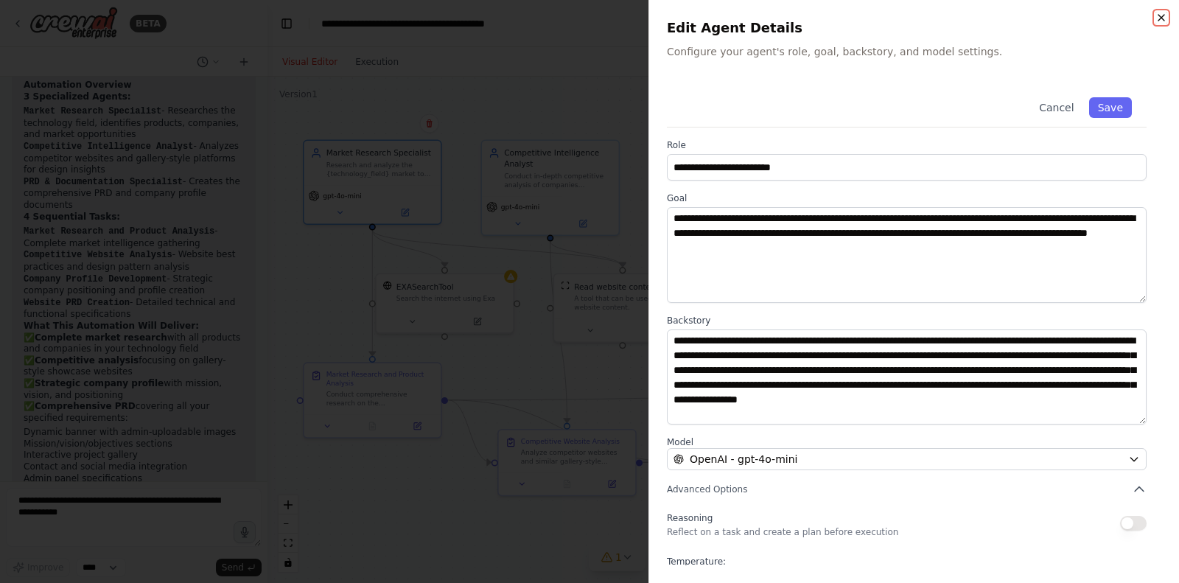
click at [1167, 18] on icon "button" at bounding box center [1162, 18] width 12 height 12
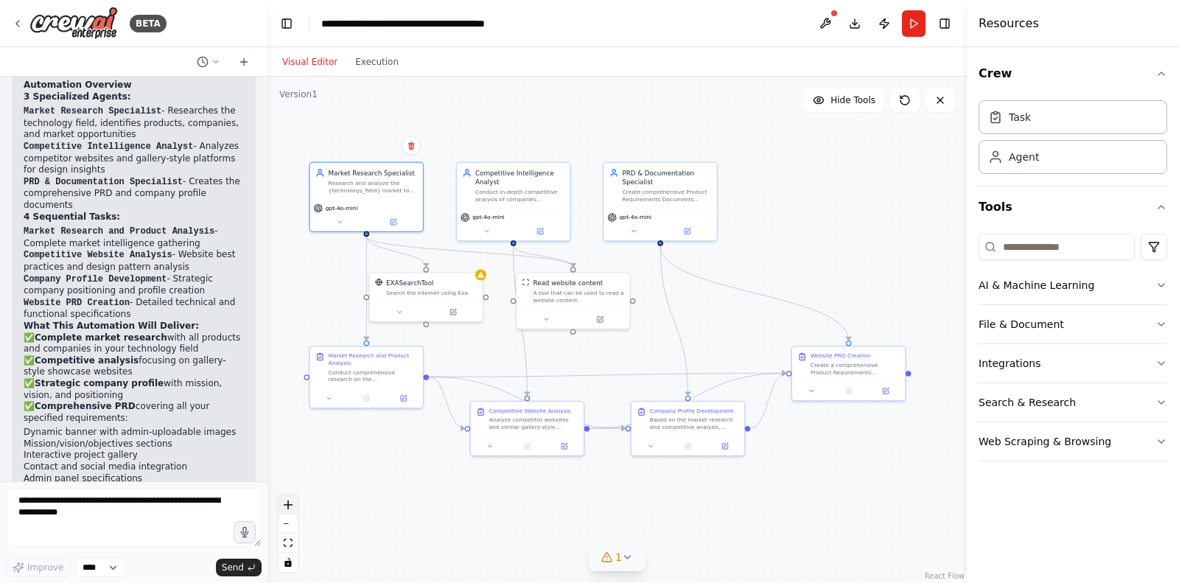
click at [290, 504] on icon "zoom in" at bounding box center [288, 504] width 9 height 9
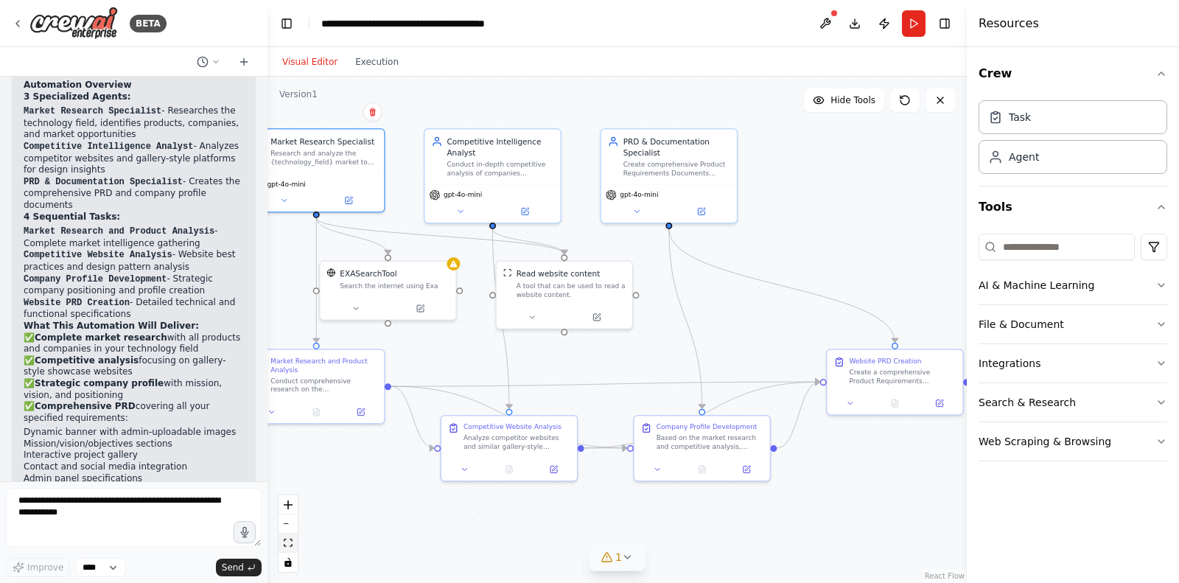
click at [288, 540] on icon "fit view" at bounding box center [288, 543] width 9 height 8
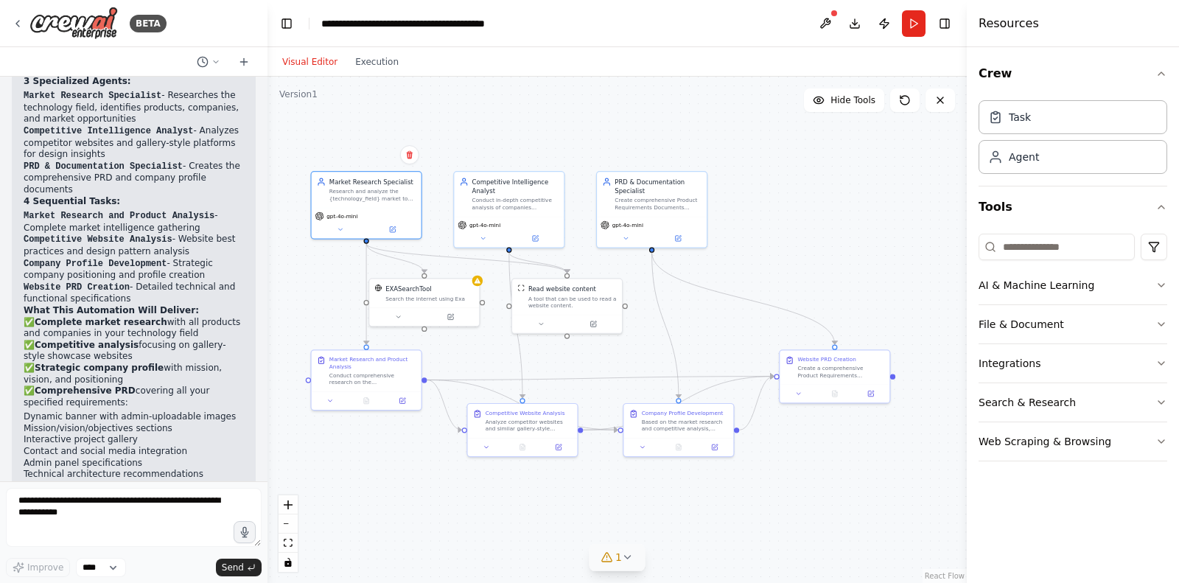
scroll to position [1498, 0]
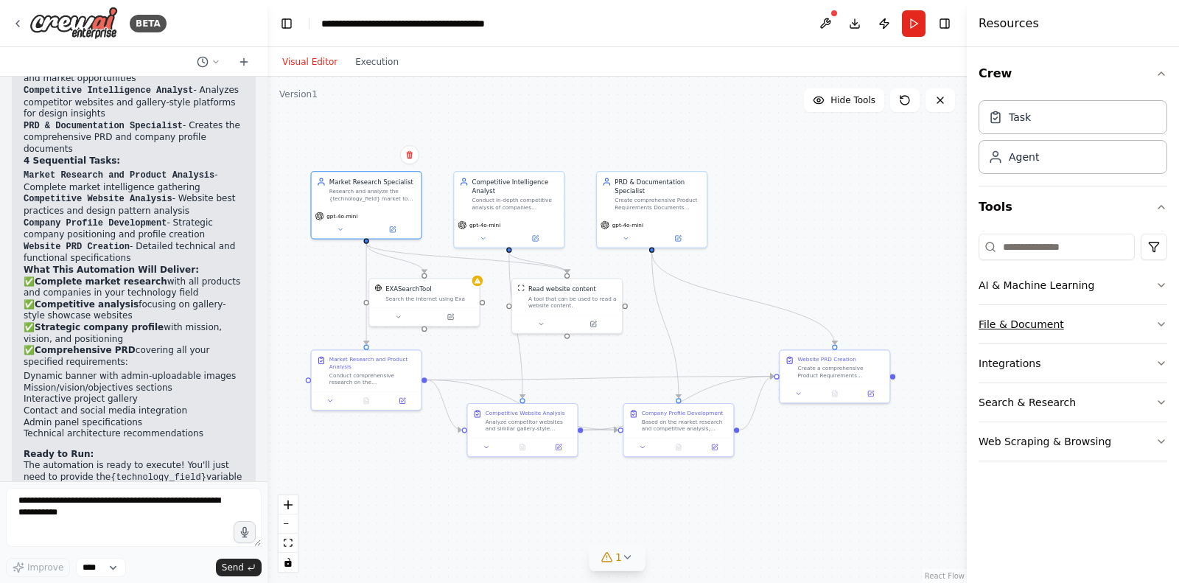
click at [1154, 323] on button "File & Document" at bounding box center [1073, 324] width 189 height 38
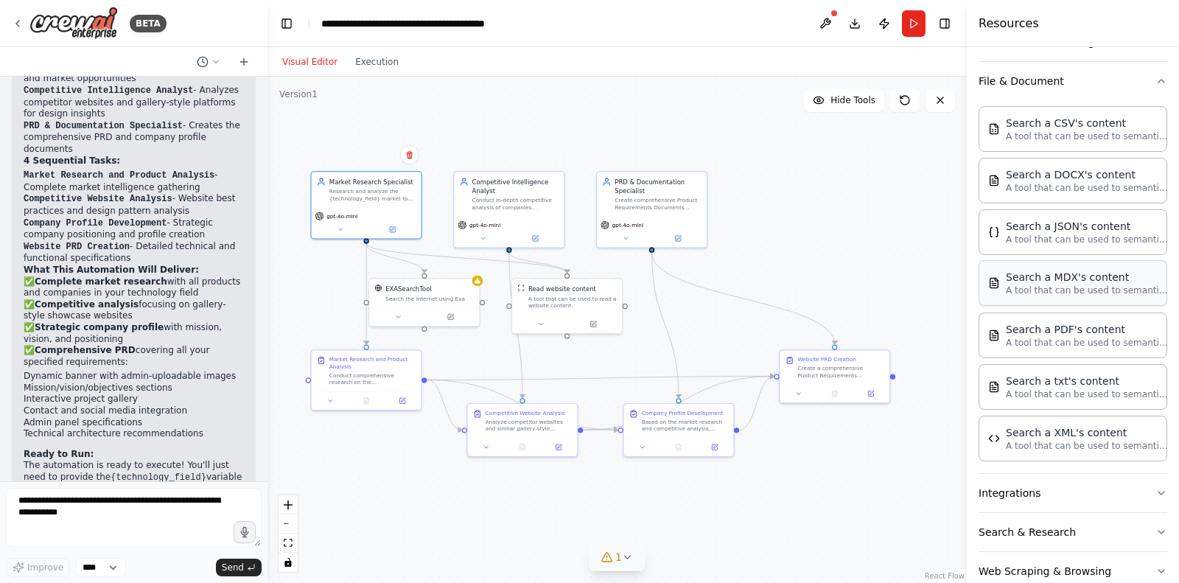
scroll to position [272, 0]
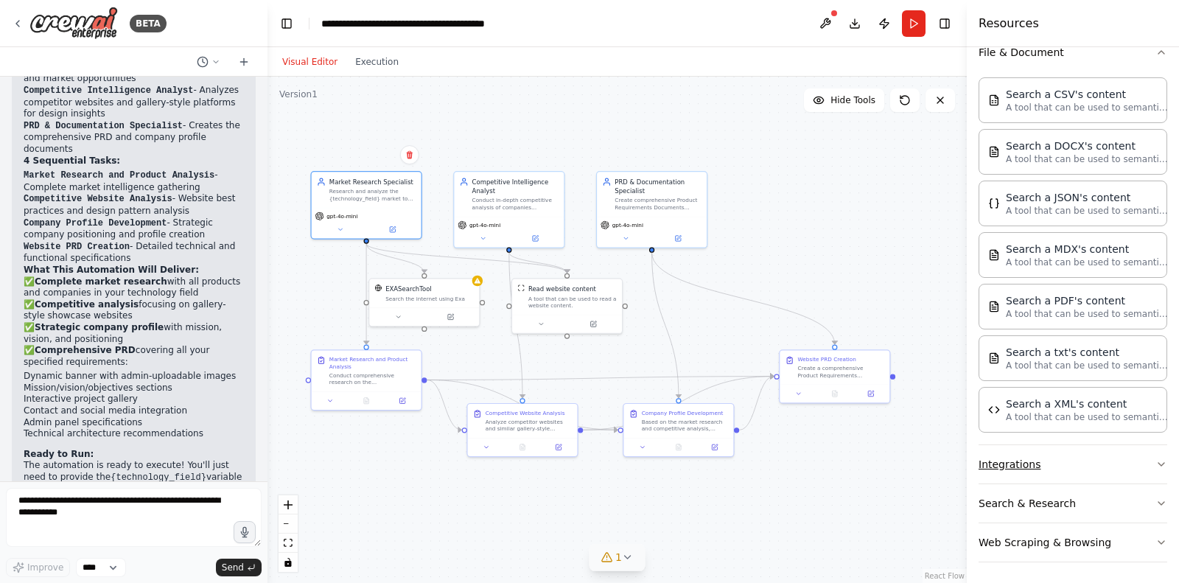
click at [1165, 463] on icon "button" at bounding box center [1162, 464] width 12 height 12
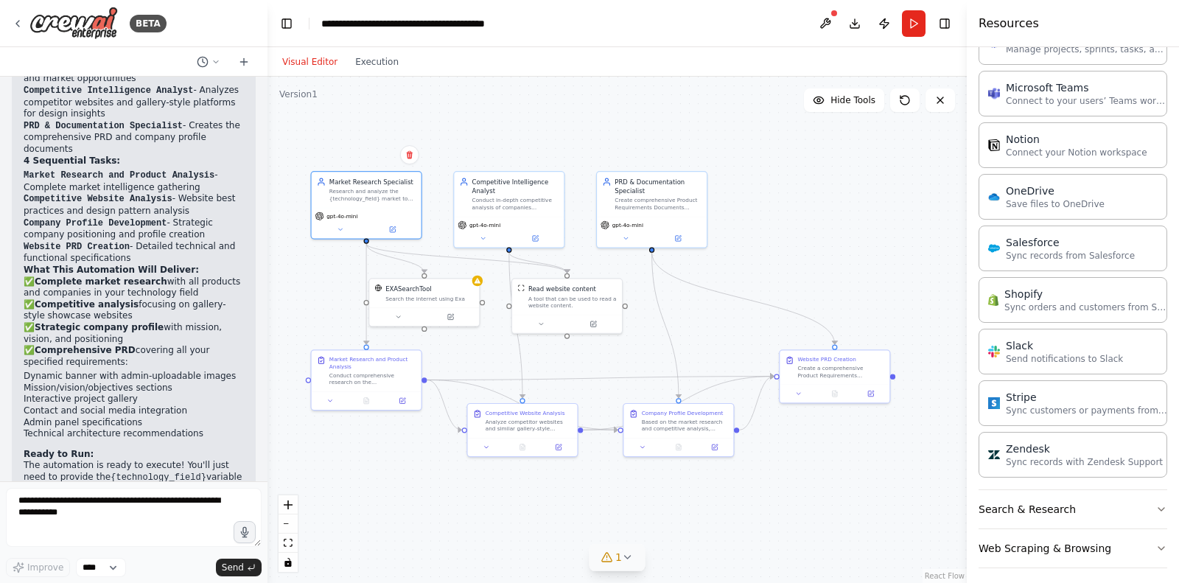
scroll to position [1310, 0]
click at [1152, 503] on button "Search & Research" at bounding box center [1073, 508] width 189 height 38
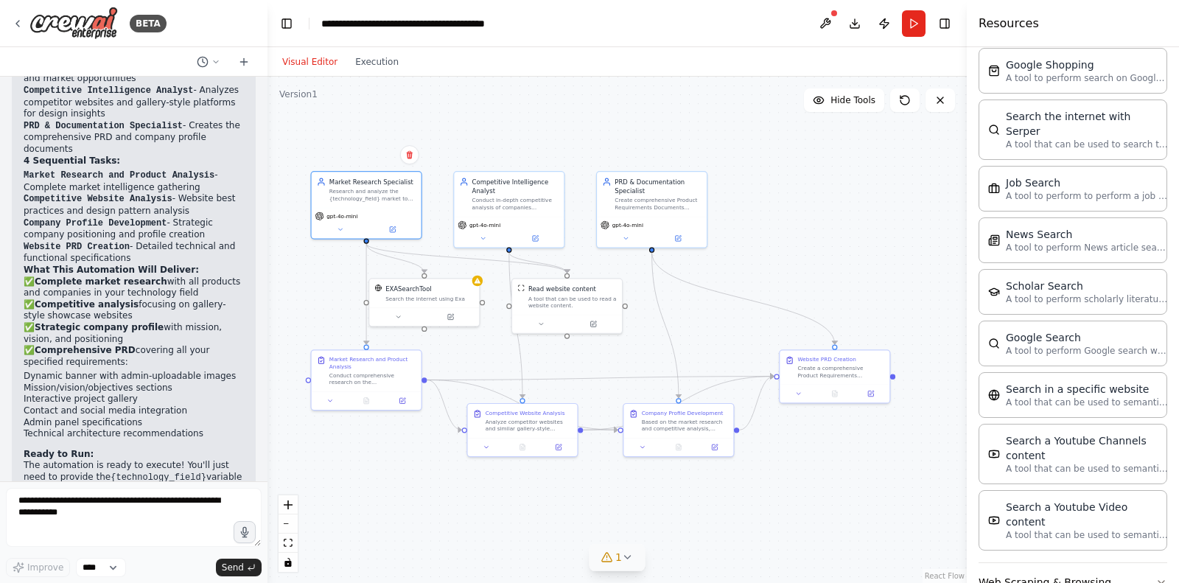
scroll to position [2056, 0]
click at [1136, 558] on button "Web Scraping & Browsing" at bounding box center [1073, 580] width 189 height 38
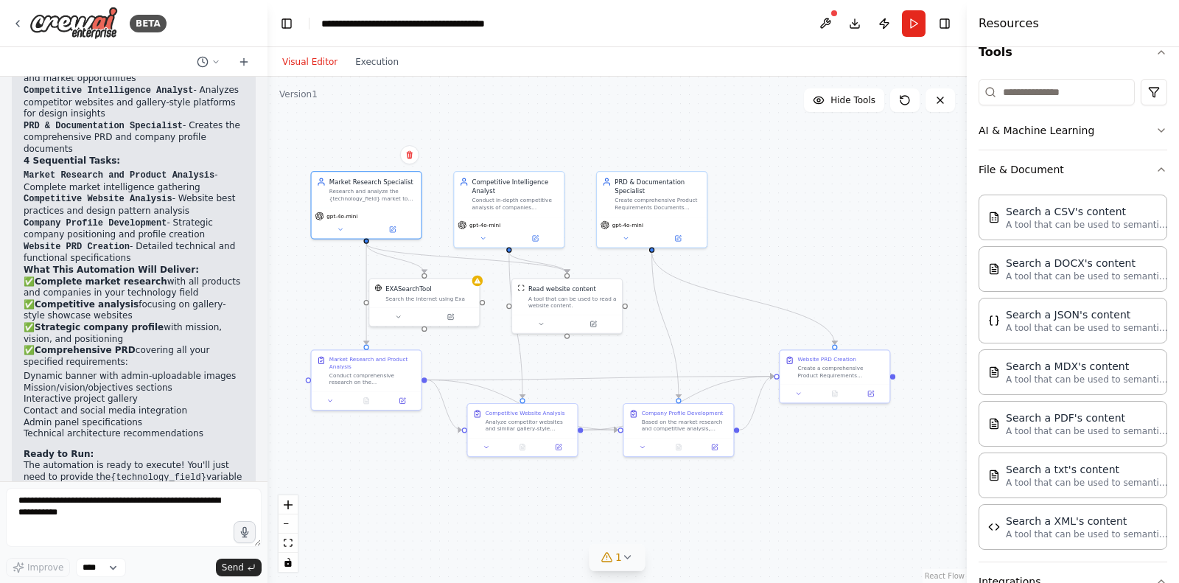
scroll to position [0, 0]
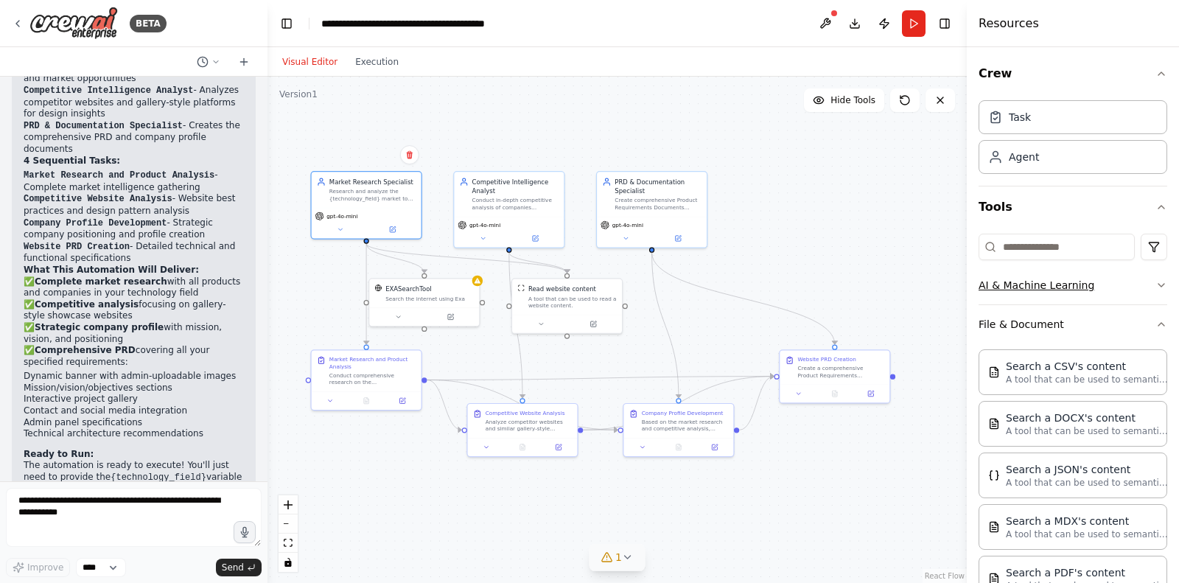
click at [1160, 287] on icon "button" at bounding box center [1162, 285] width 12 height 12
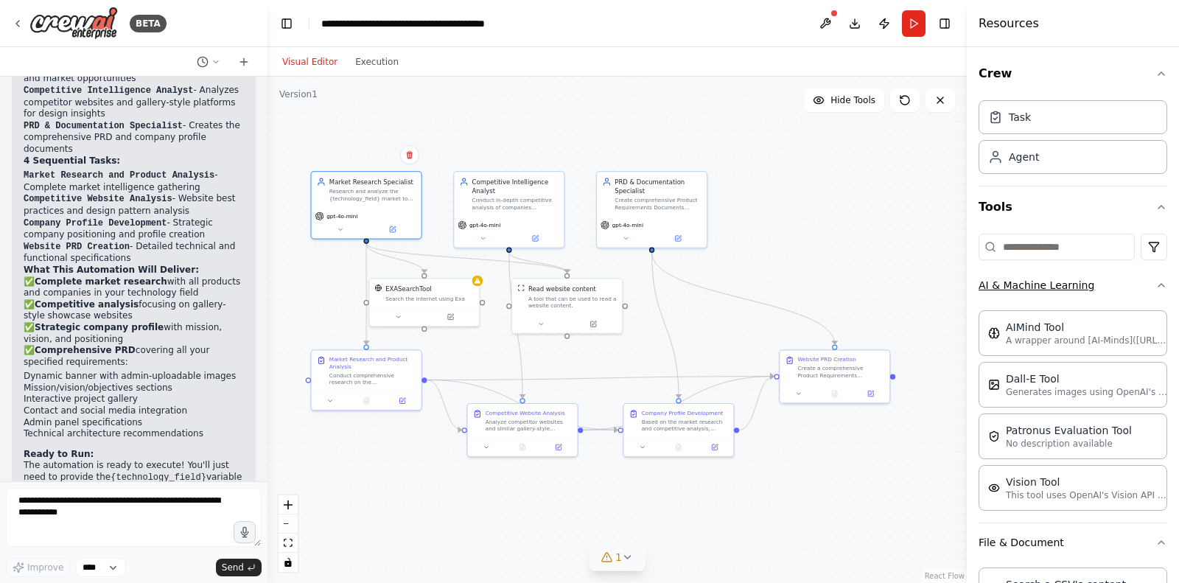
click at [1163, 286] on icon "button" at bounding box center [1162, 285] width 12 height 12
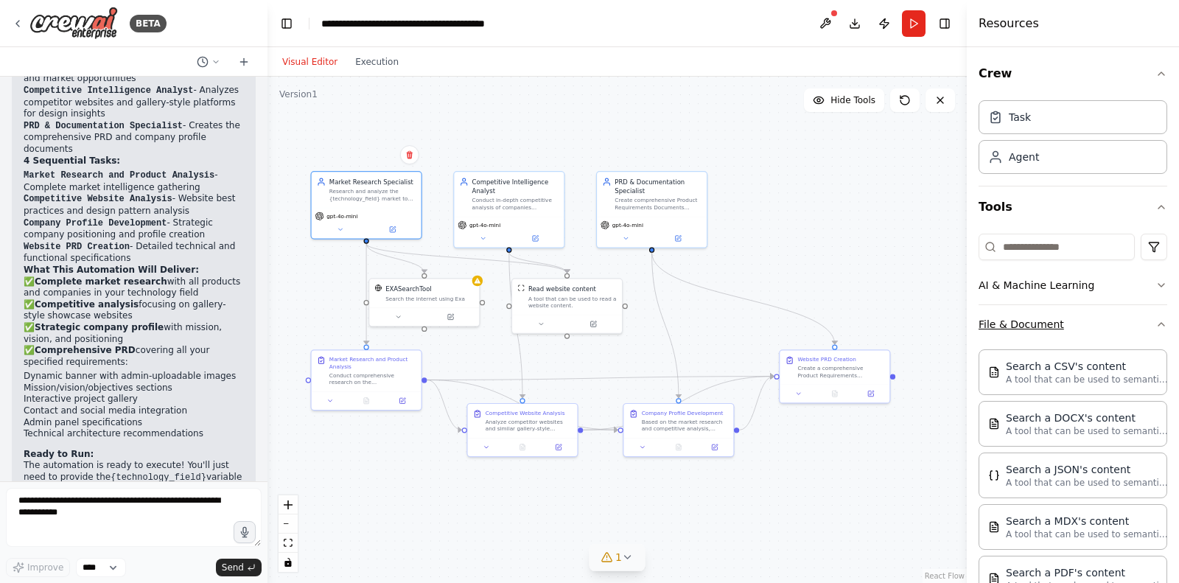
click at [1162, 324] on icon "button" at bounding box center [1162, 324] width 12 height 12
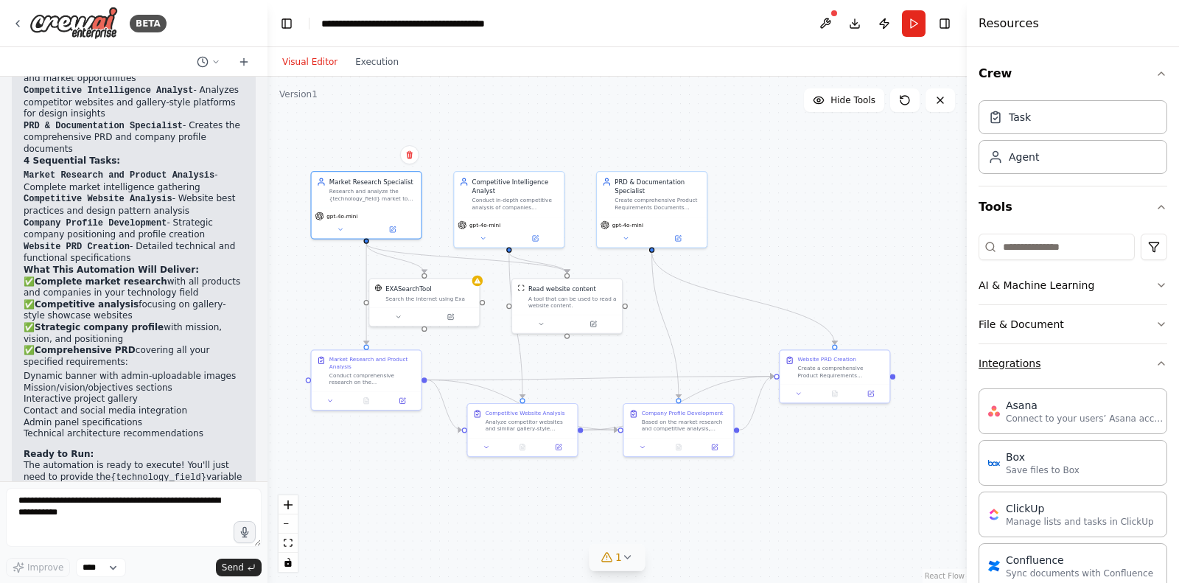
click at [1160, 363] on icon "button" at bounding box center [1162, 363] width 12 height 12
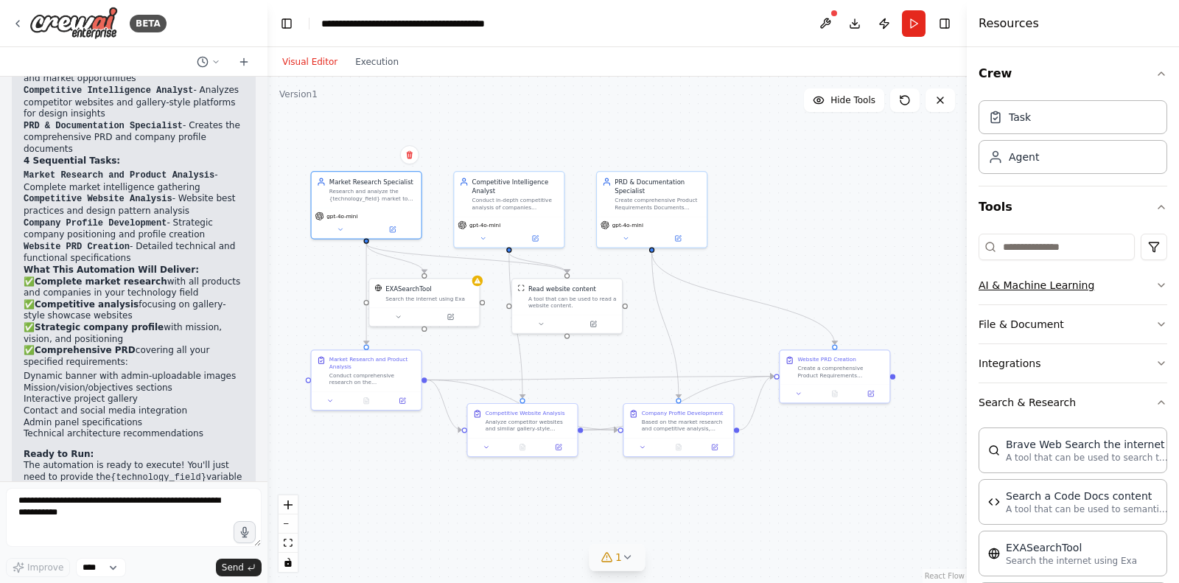
click at [1166, 283] on icon "button" at bounding box center [1162, 285] width 12 height 12
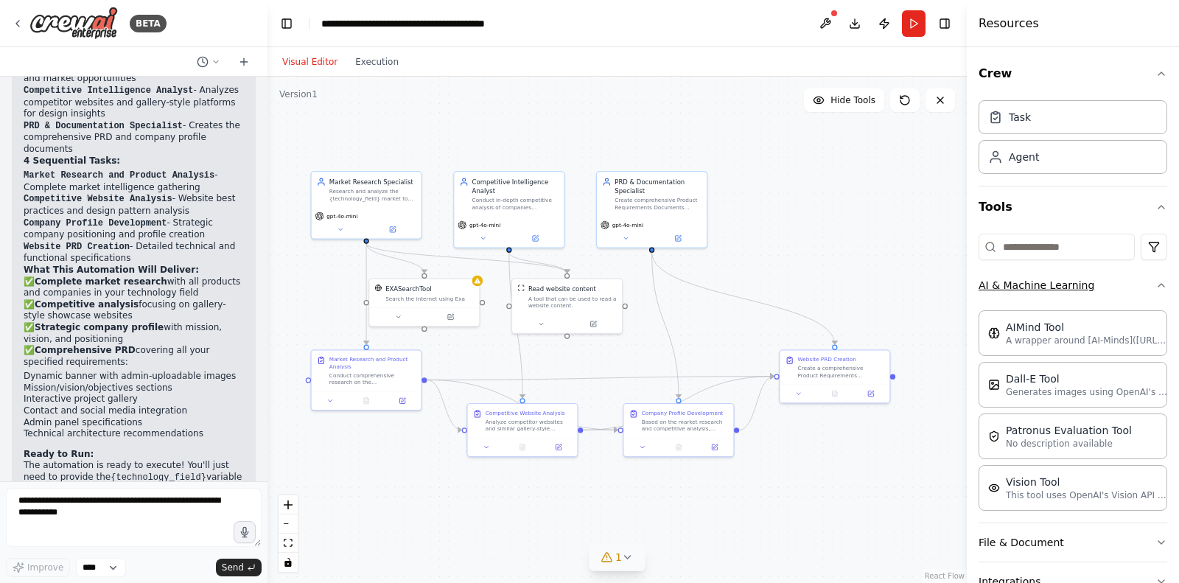
click at [1162, 286] on icon "button" at bounding box center [1162, 285] width 12 height 12
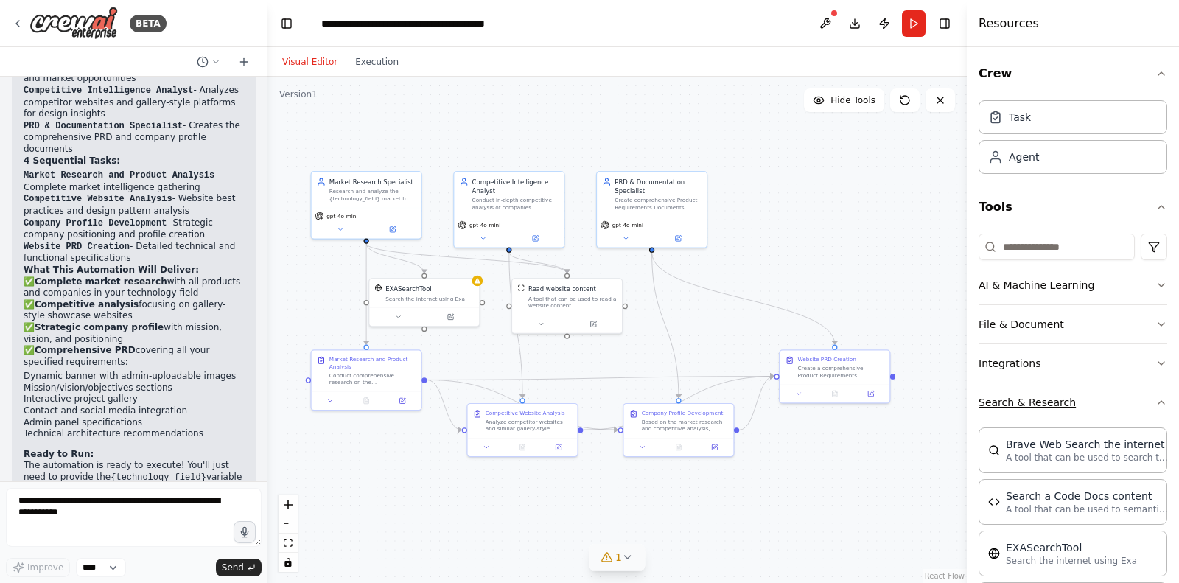
click at [1161, 404] on icon "button" at bounding box center [1162, 403] width 12 height 12
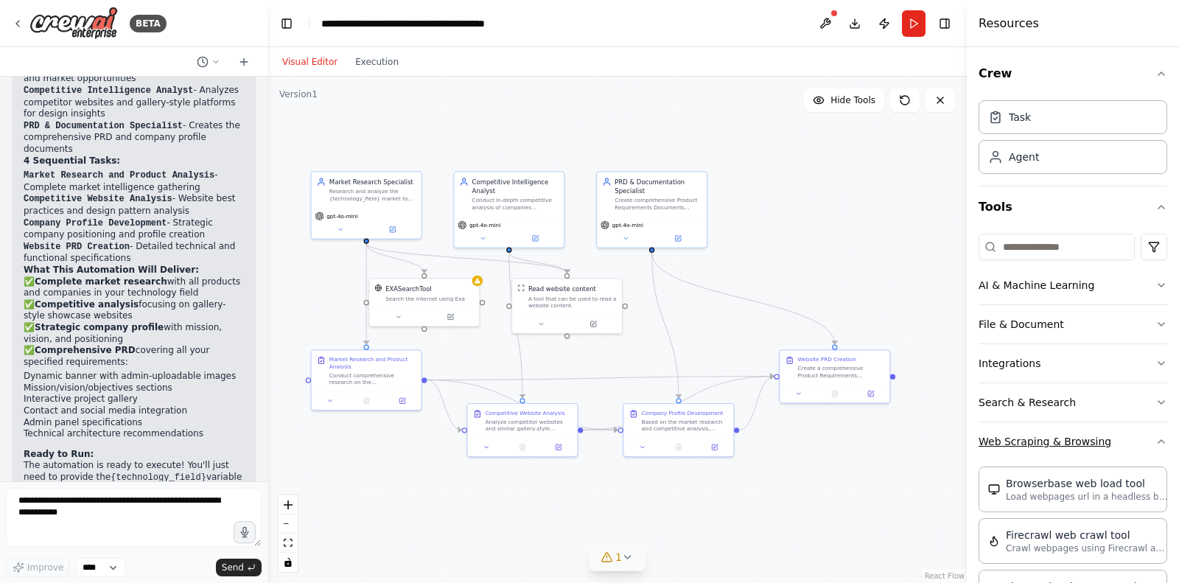
click at [1162, 439] on icon "button" at bounding box center [1162, 442] width 12 height 12
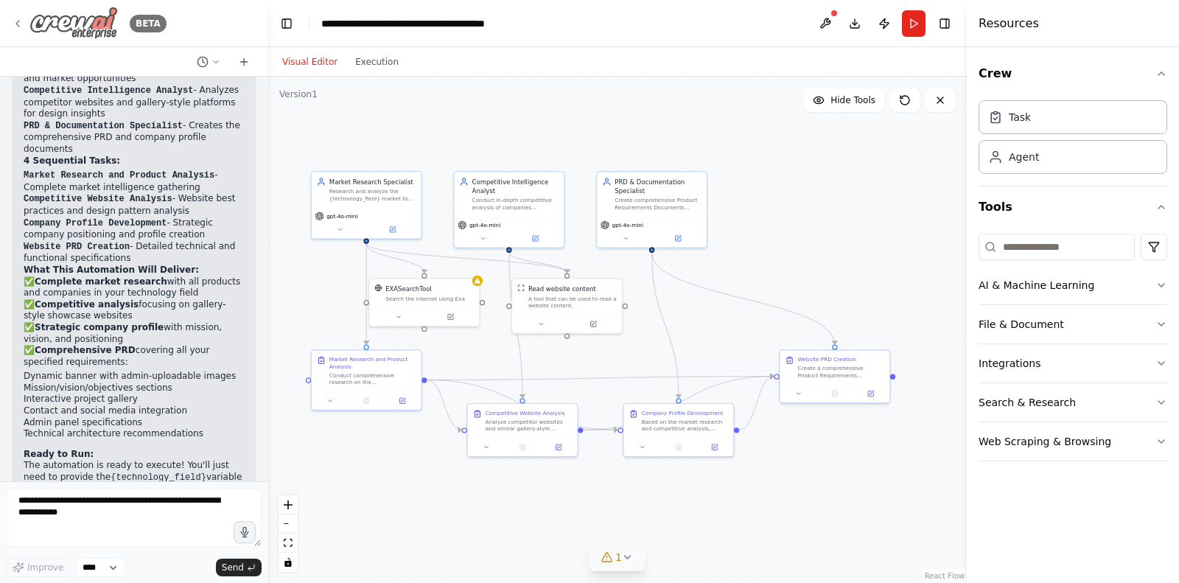
click at [18, 21] on icon at bounding box center [18, 24] width 12 height 12
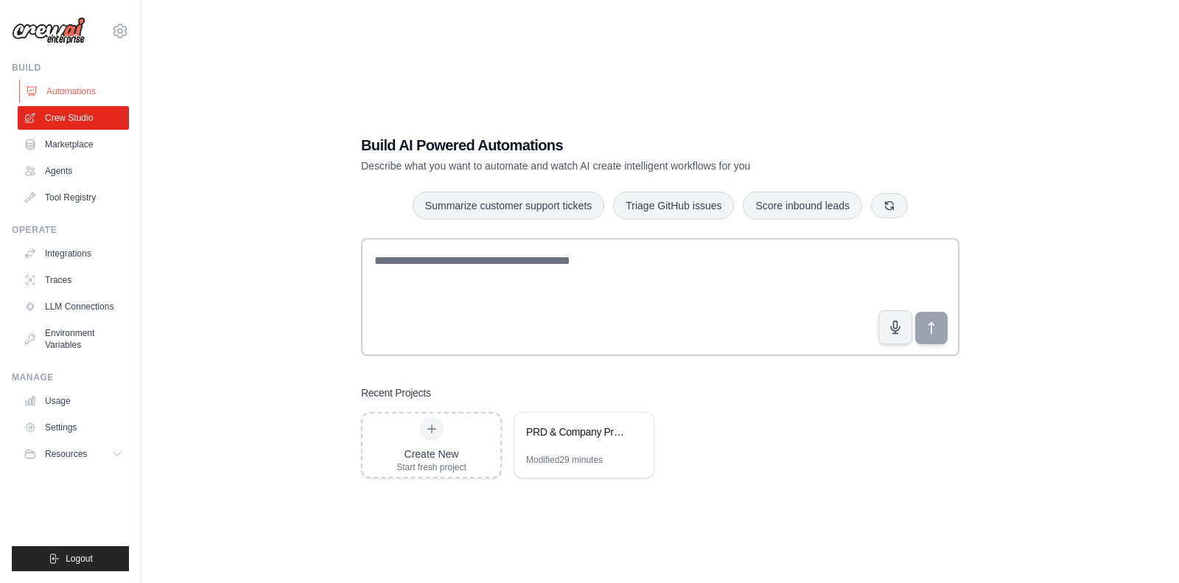
click at [80, 93] on link "Automations" at bounding box center [74, 92] width 111 height 24
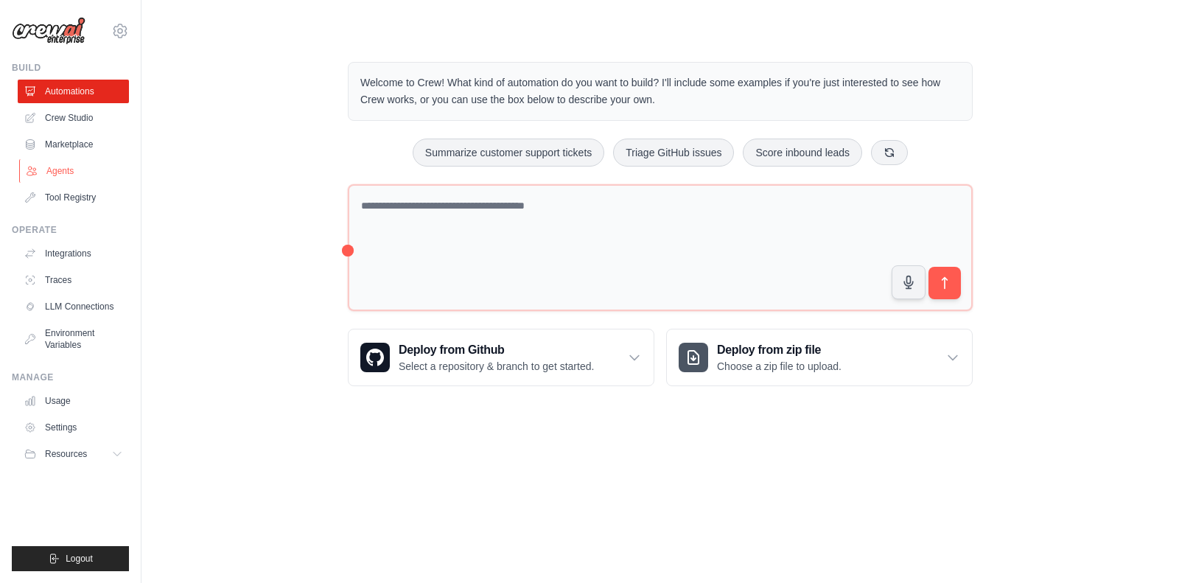
click at [94, 167] on link "Agents" at bounding box center [74, 171] width 111 height 24
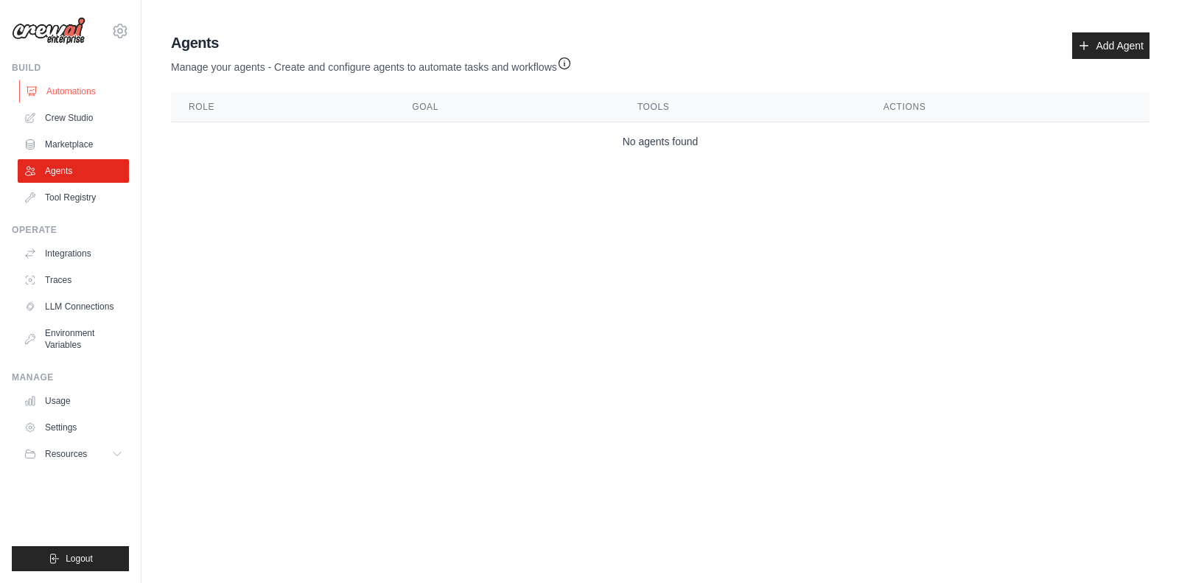
click at [95, 88] on link "Automations" at bounding box center [74, 92] width 111 height 24
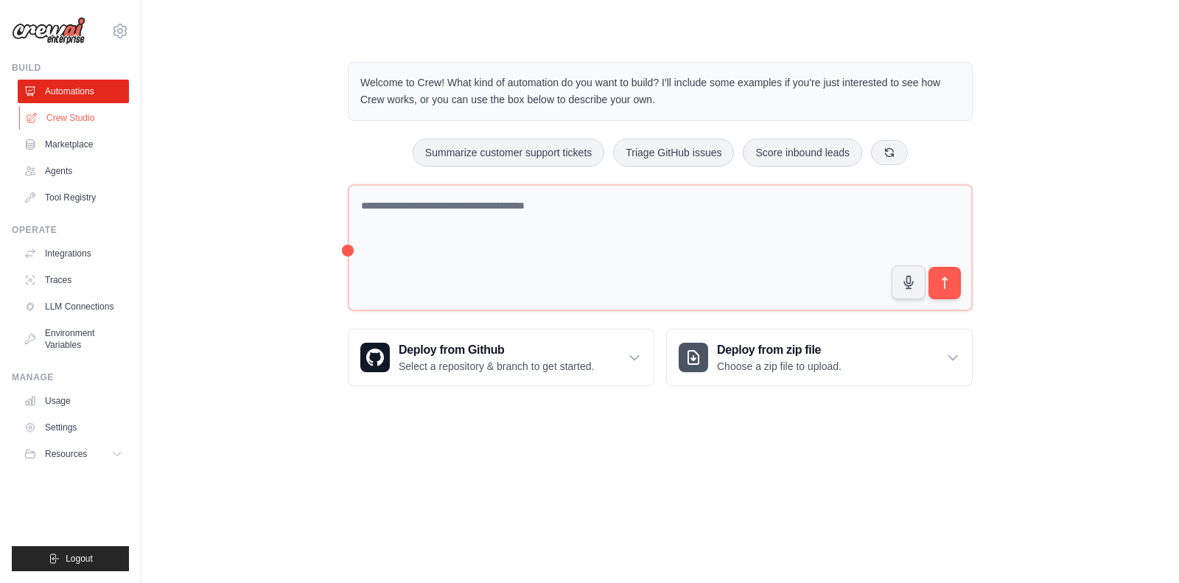
click at [81, 120] on link "Crew Studio" at bounding box center [74, 118] width 111 height 24
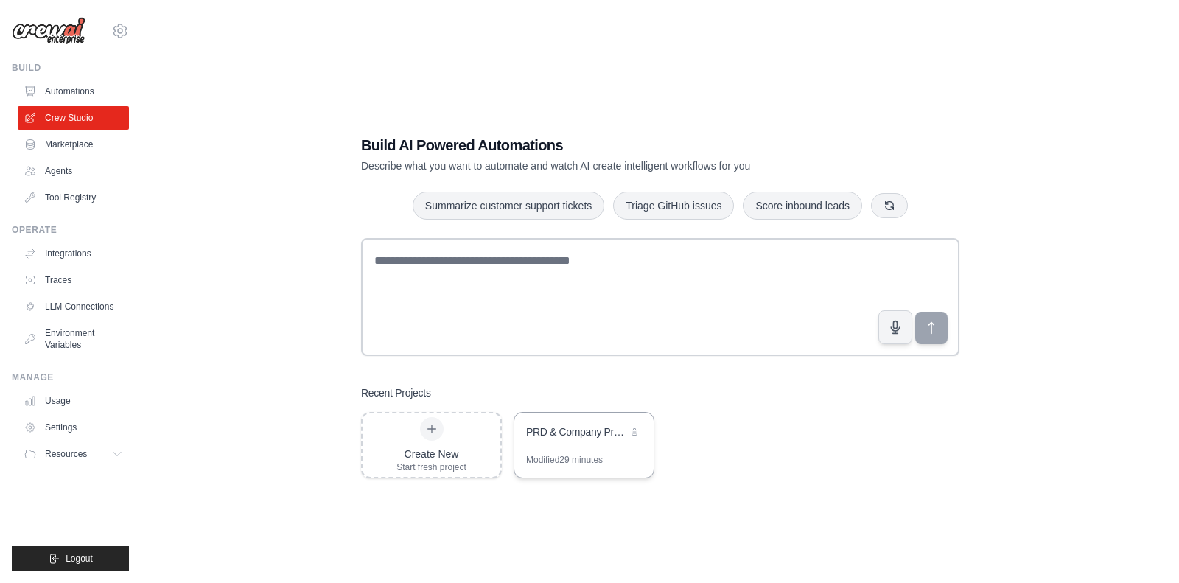
click at [568, 430] on div "PRD & Company Profile Development Automation" at bounding box center [576, 432] width 101 height 15
click at [66, 144] on link "Marketplace" at bounding box center [74, 145] width 111 height 24
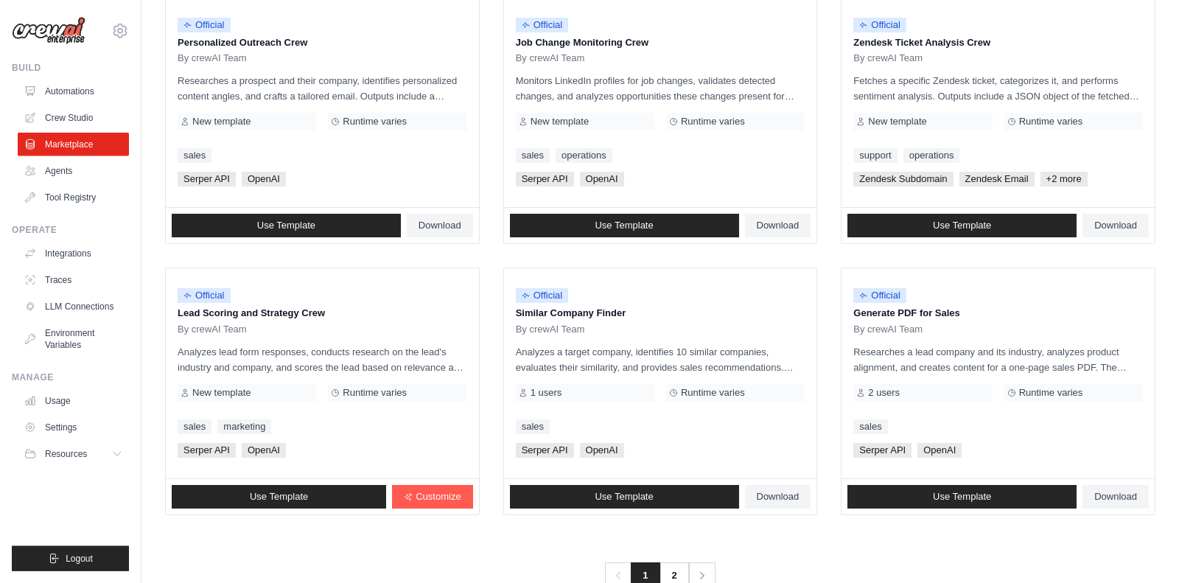
scroll to position [781, 0]
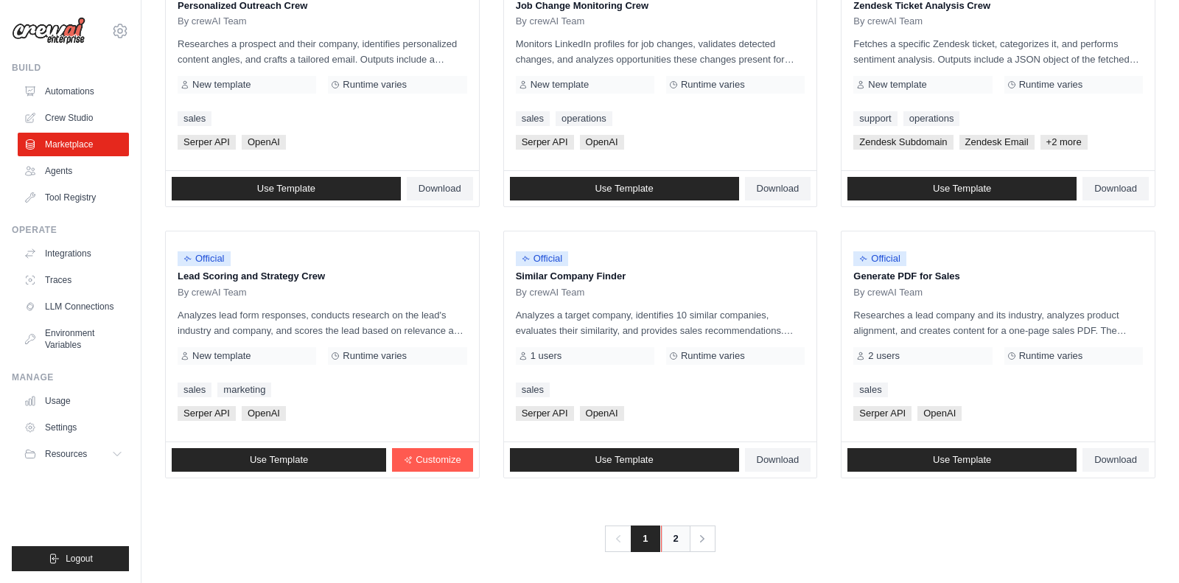
click at [676, 539] on link "2" at bounding box center [675, 539] width 29 height 27
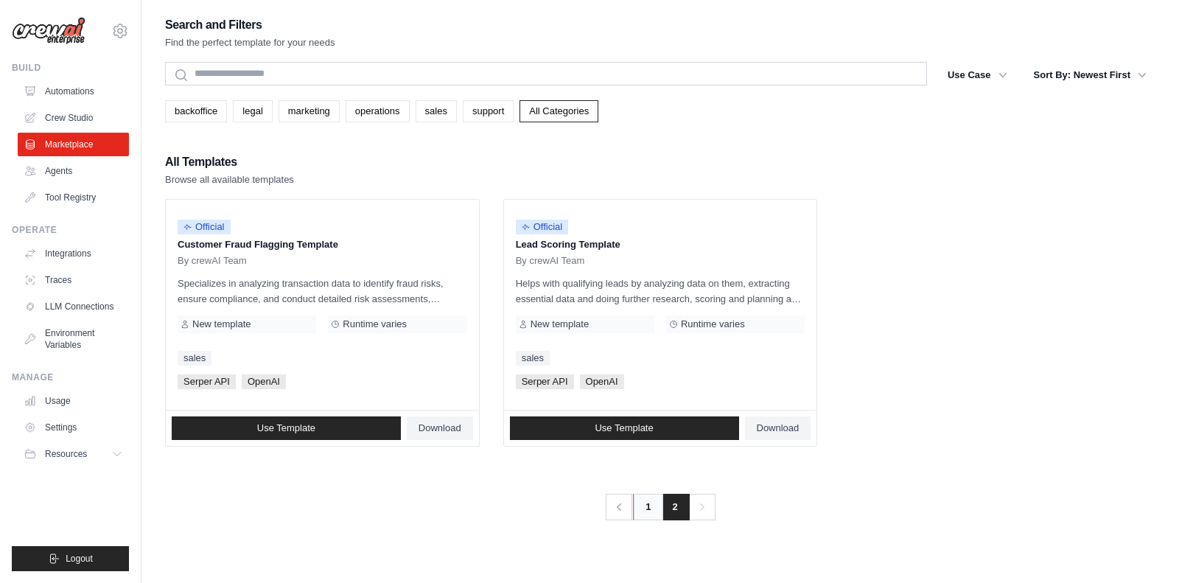
click at [653, 505] on link "1" at bounding box center [647, 507] width 29 height 27
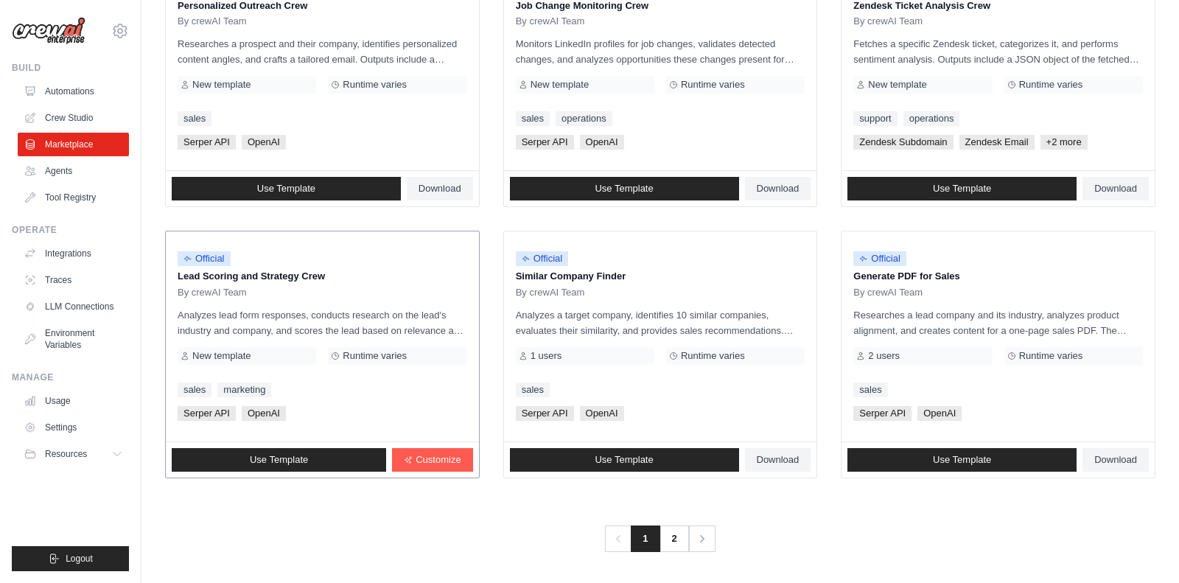
scroll to position [383, 0]
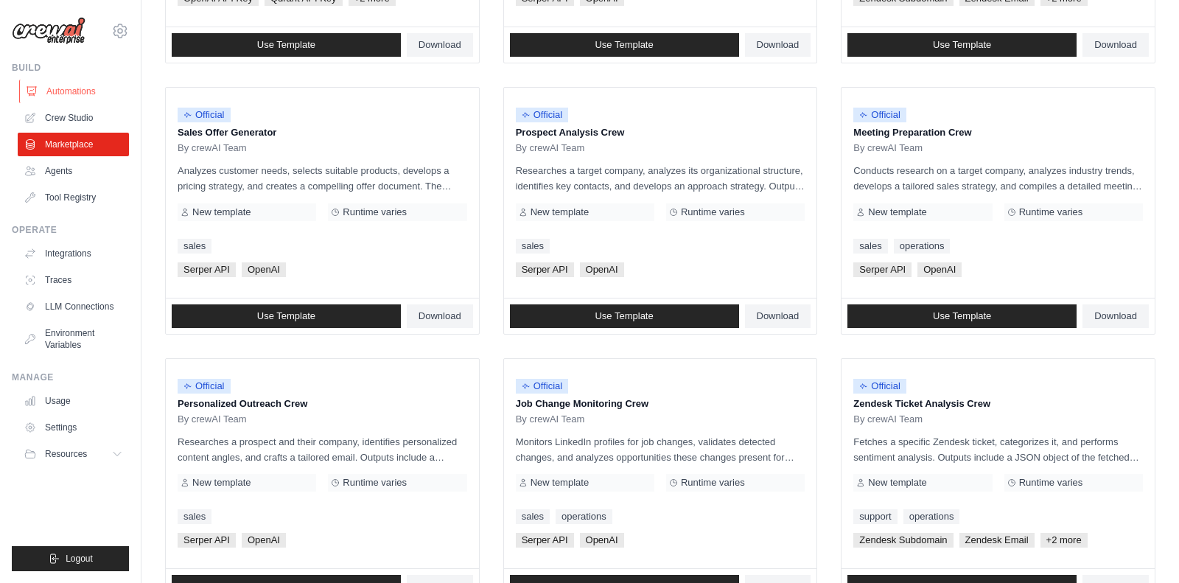
click at [77, 91] on link "Automations" at bounding box center [74, 92] width 111 height 24
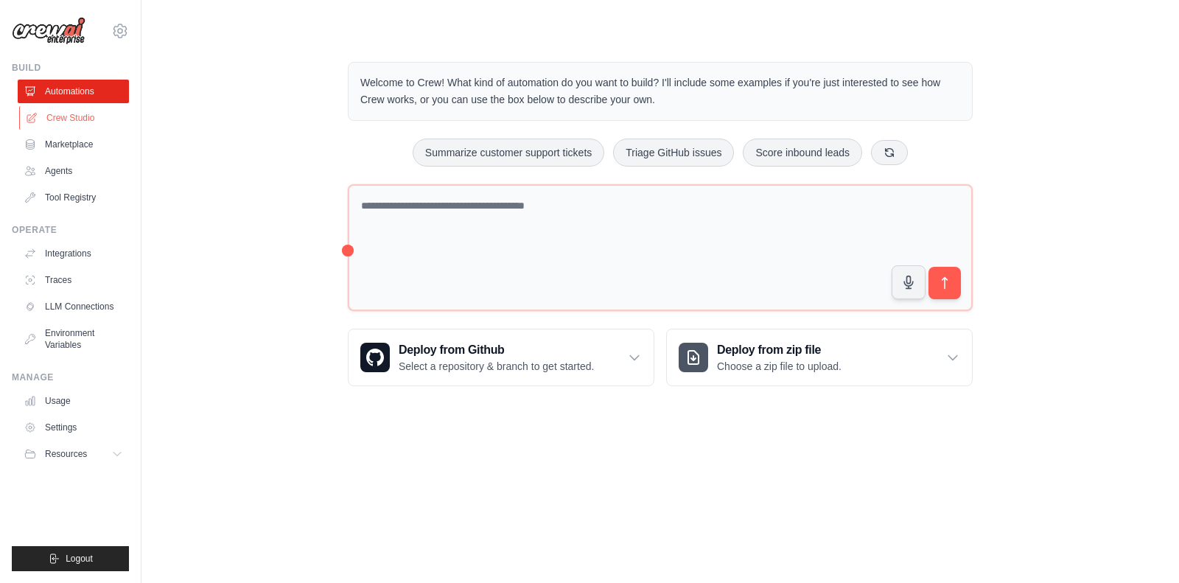
click at [77, 116] on link "Crew Studio" at bounding box center [74, 118] width 111 height 24
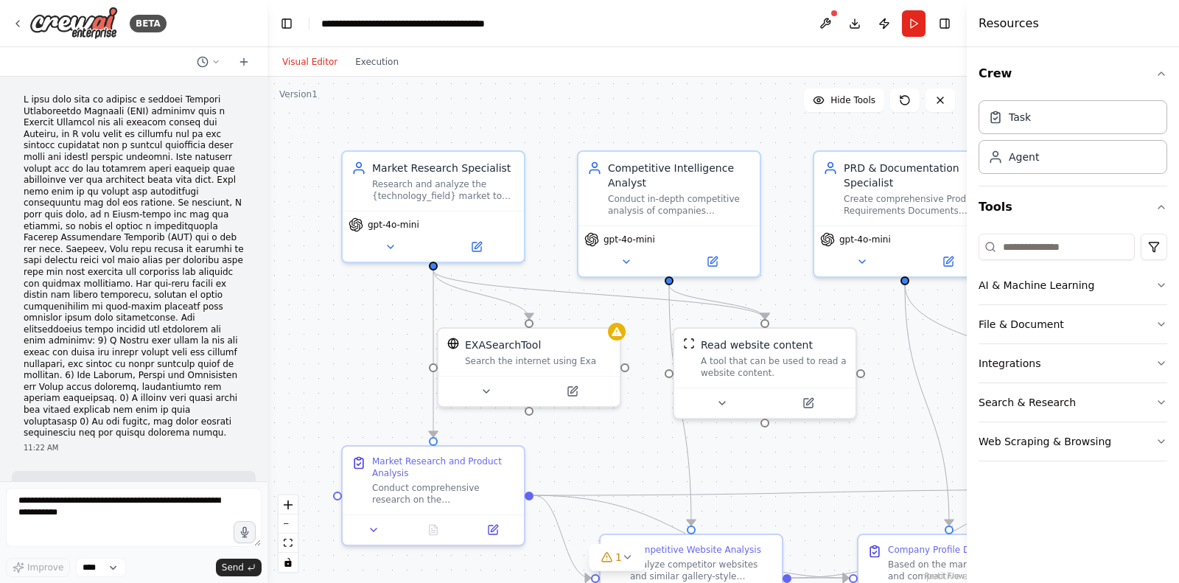
scroll to position [1498, 0]
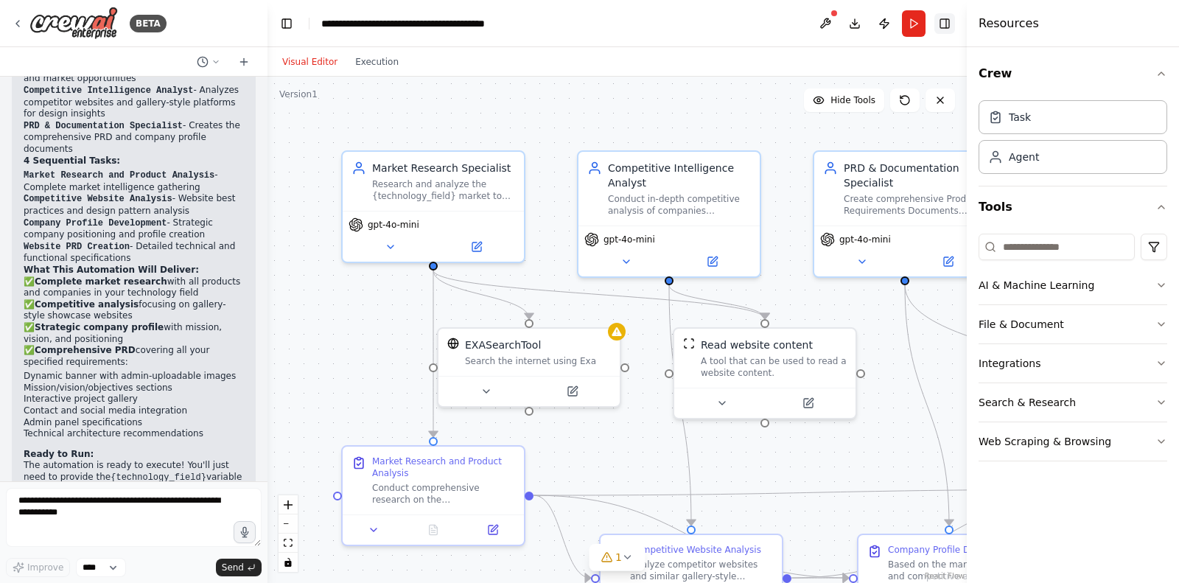
click at [949, 24] on button "Toggle Right Sidebar" at bounding box center [945, 23] width 21 height 21
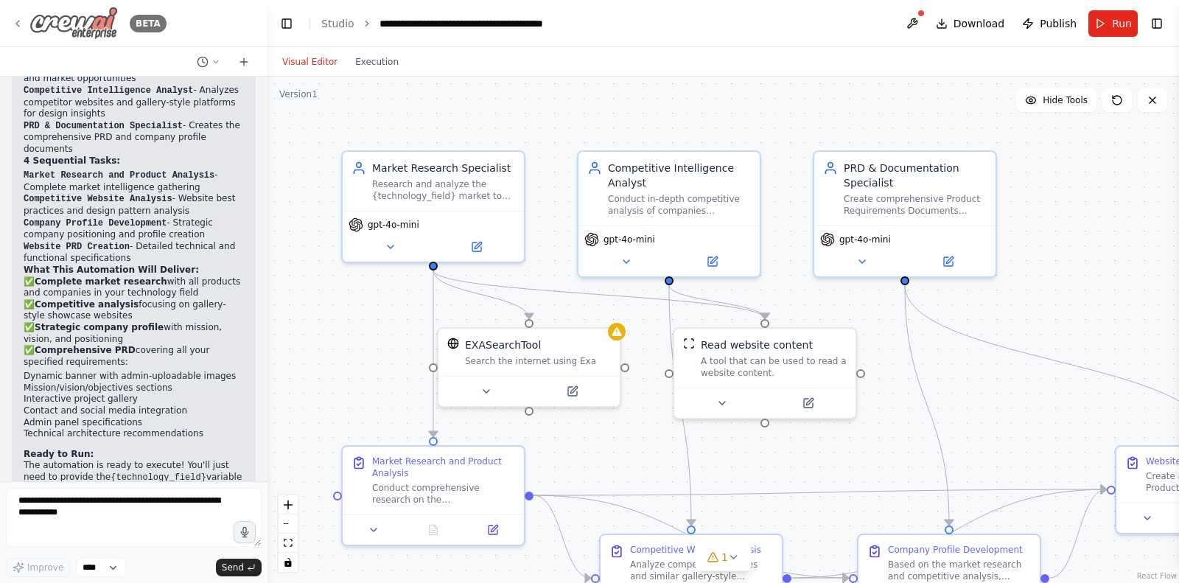
click at [17, 24] on icon at bounding box center [17, 24] width 3 height 6
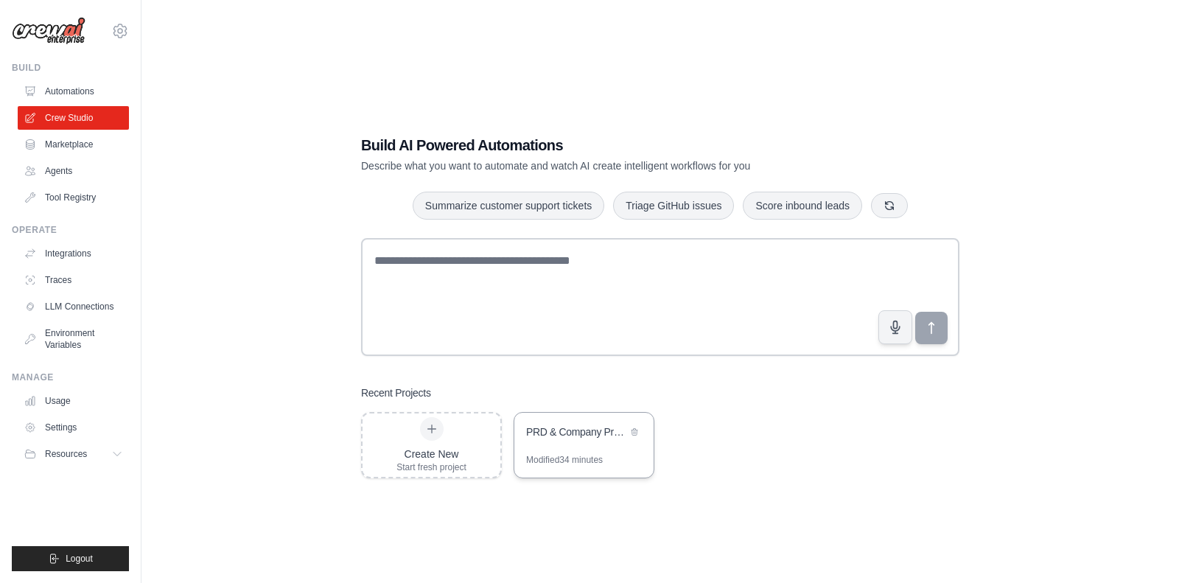
click at [580, 437] on div "PRD & Company Profile Development Automation" at bounding box center [576, 434] width 101 height 18
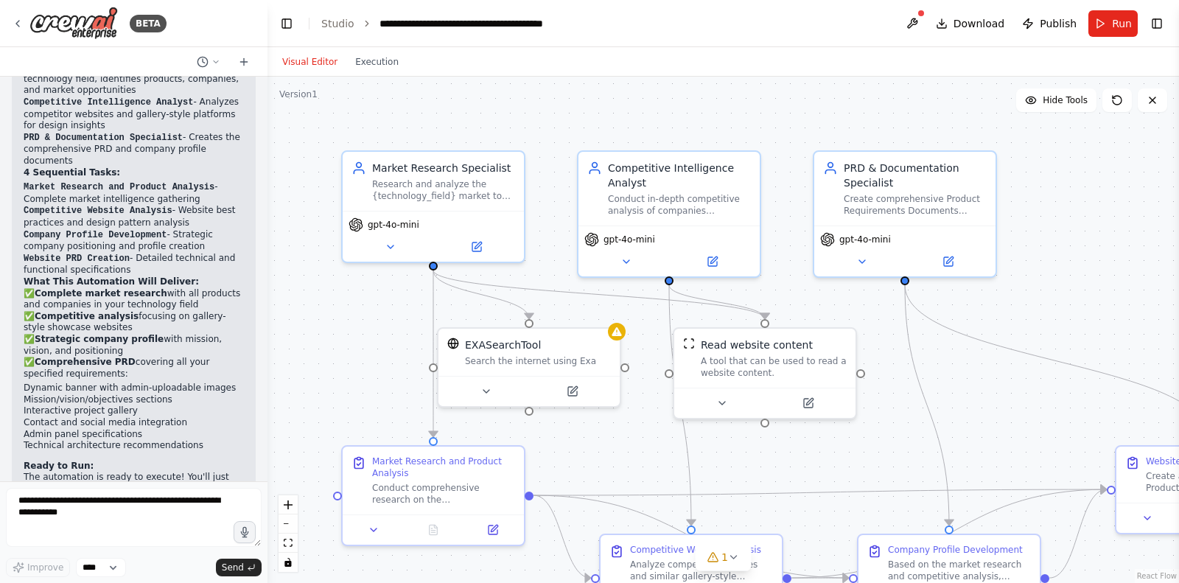
scroll to position [1498, 0]
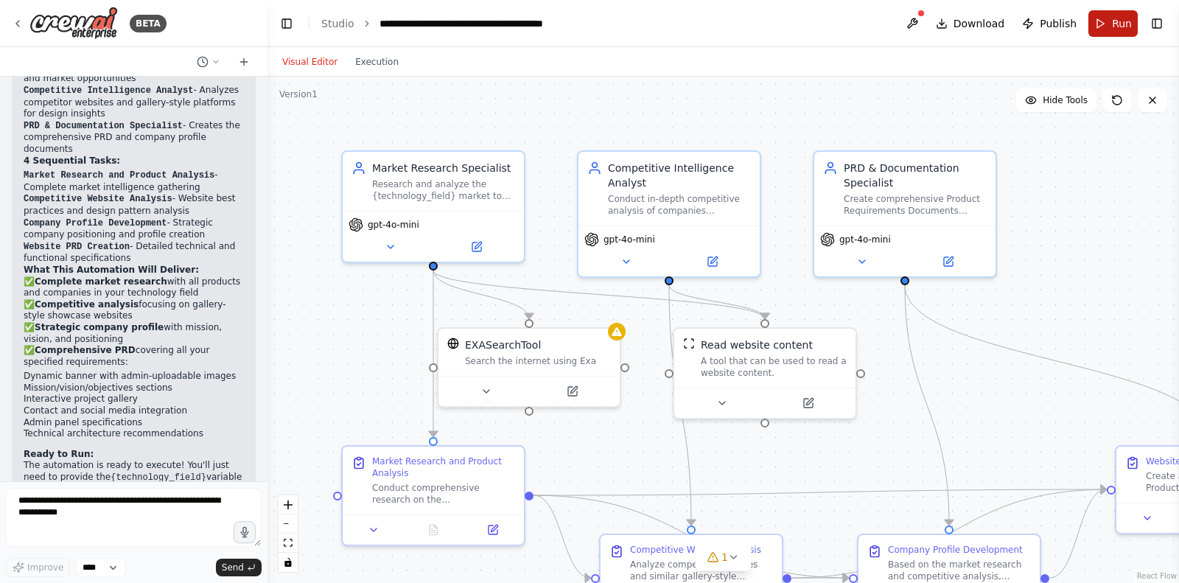
click at [1114, 25] on button "Run" at bounding box center [1113, 23] width 49 height 27
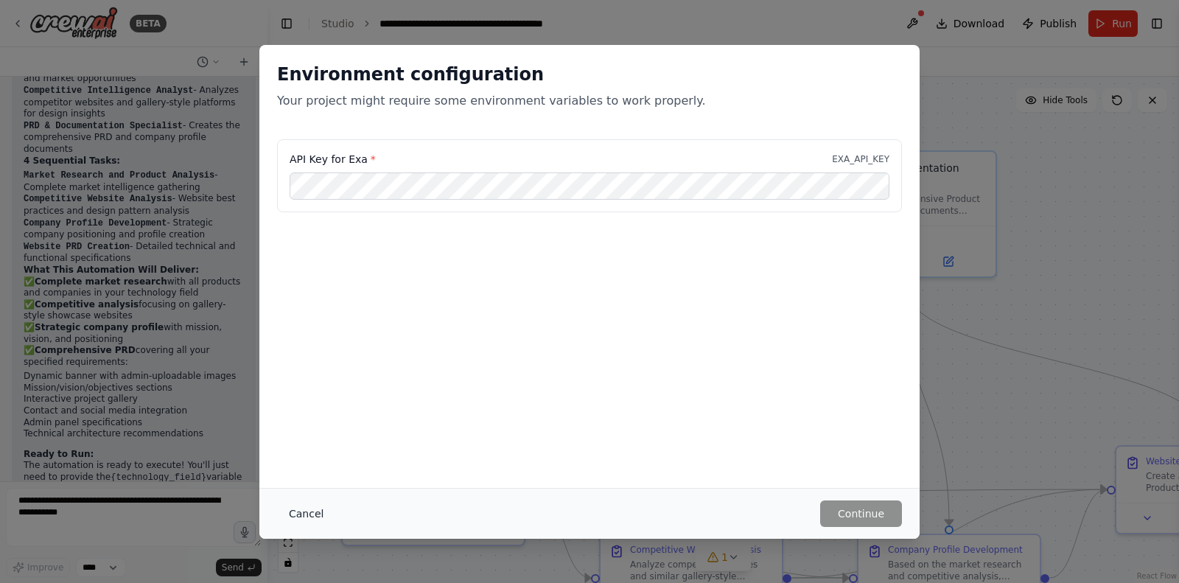
click at [308, 514] on button "Cancel" at bounding box center [306, 513] width 58 height 27
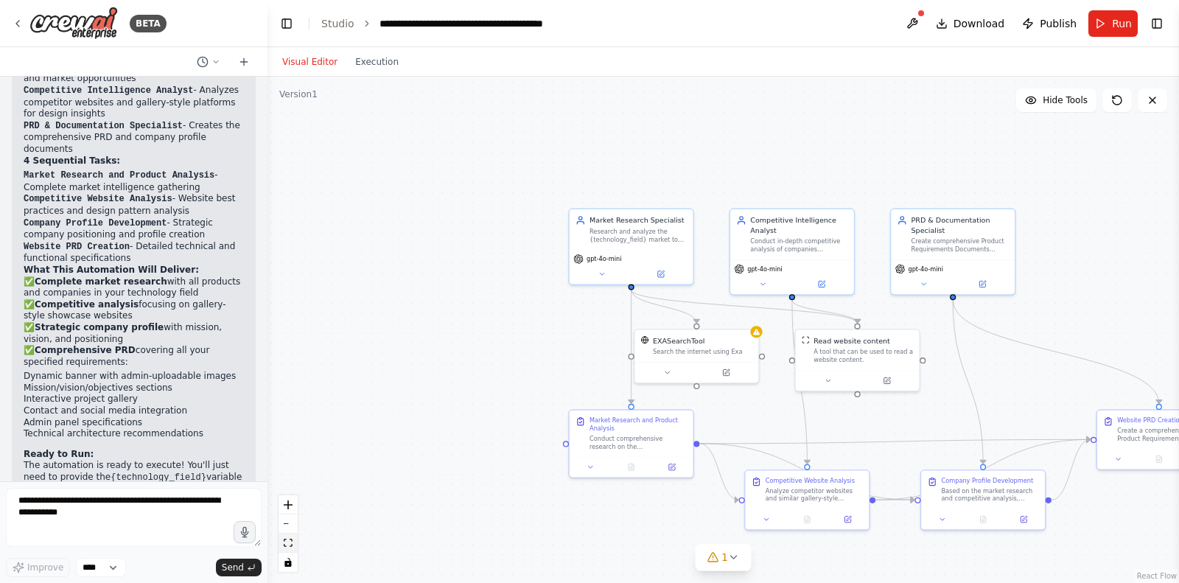
click at [290, 537] on button "fit view" at bounding box center [288, 543] width 19 height 19
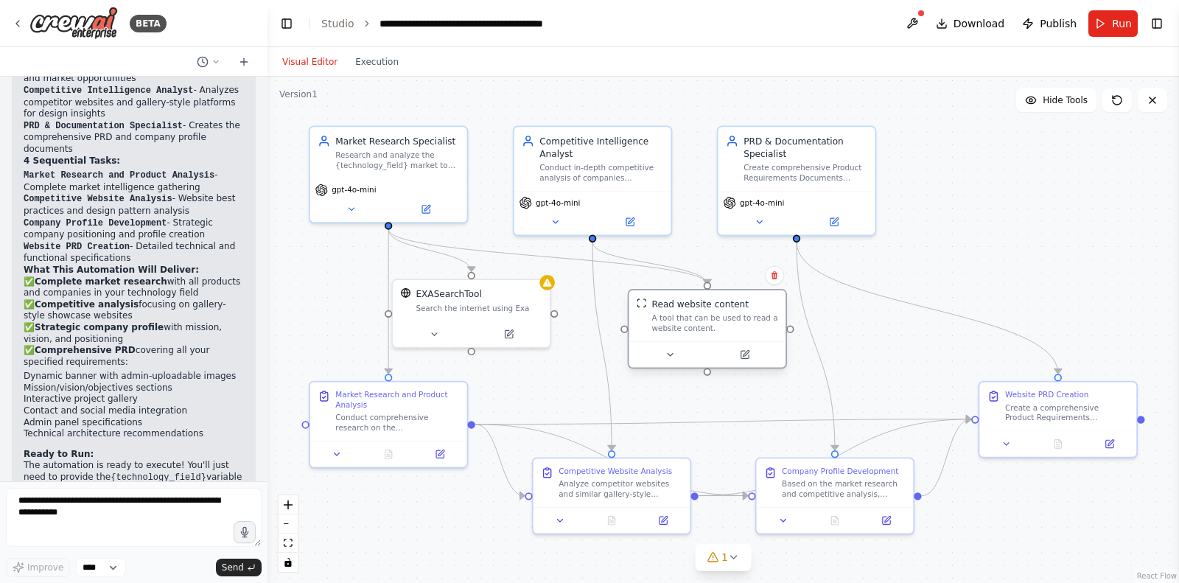
drag, startPoint x: 669, startPoint y: 343, endPoint x: 683, endPoint y: 363, distance: 24.3
click at [706, 360] on button at bounding box center [670, 354] width 72 height 15
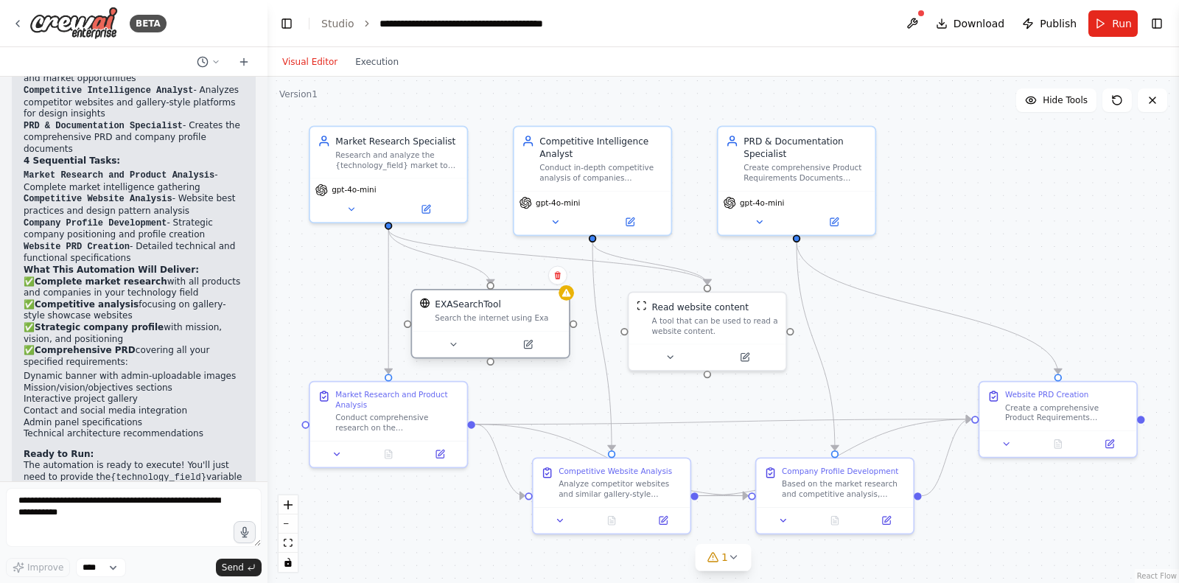
drag, startPoint x: 498, startPoint y: 319, endPoint x: 518, endPoint y: 336, distance: 26.7
click at [518, 336] on div at bounding box center [490, 344] width 157 height 26
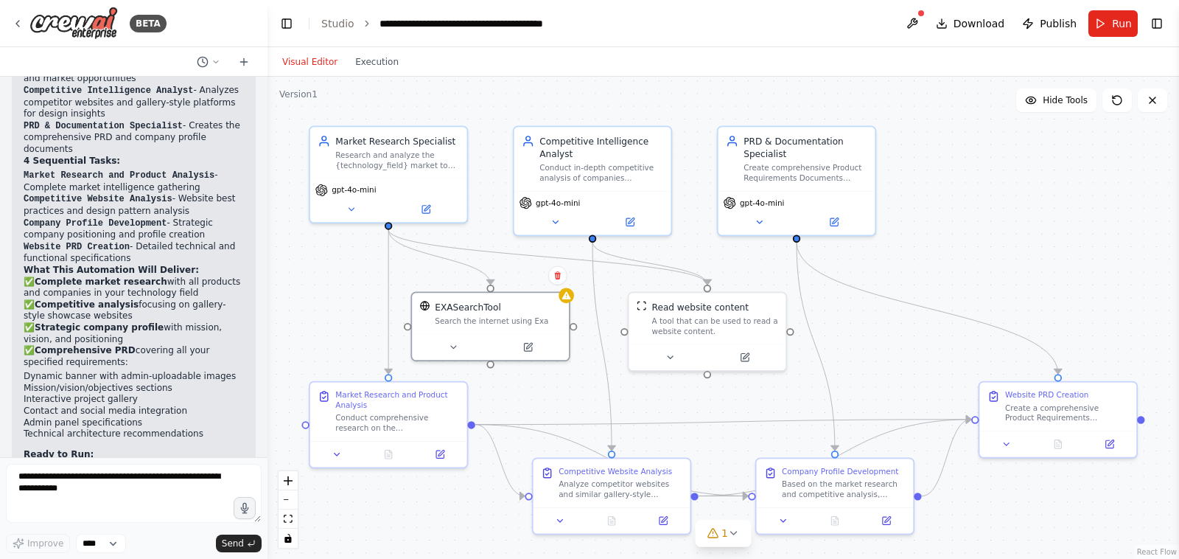
scroll to position [1522, 0]
